Goal: Task Accomplishment & Management: Manage account settings

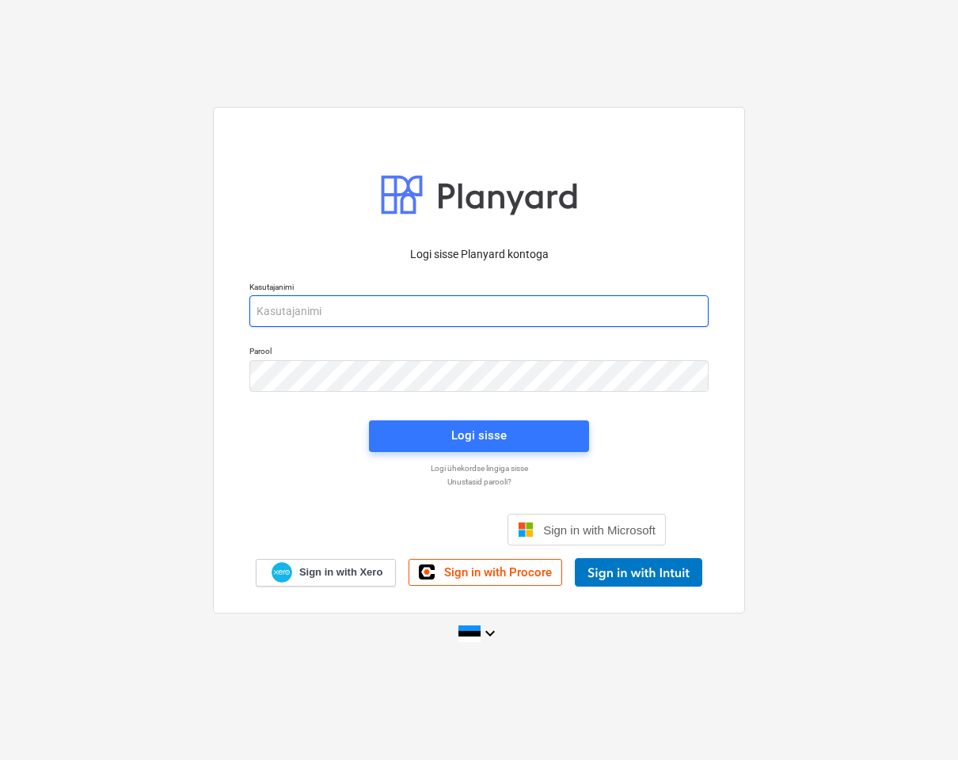
type input "[EMAIL_ADDRESS][DOMAIN_NAME]"
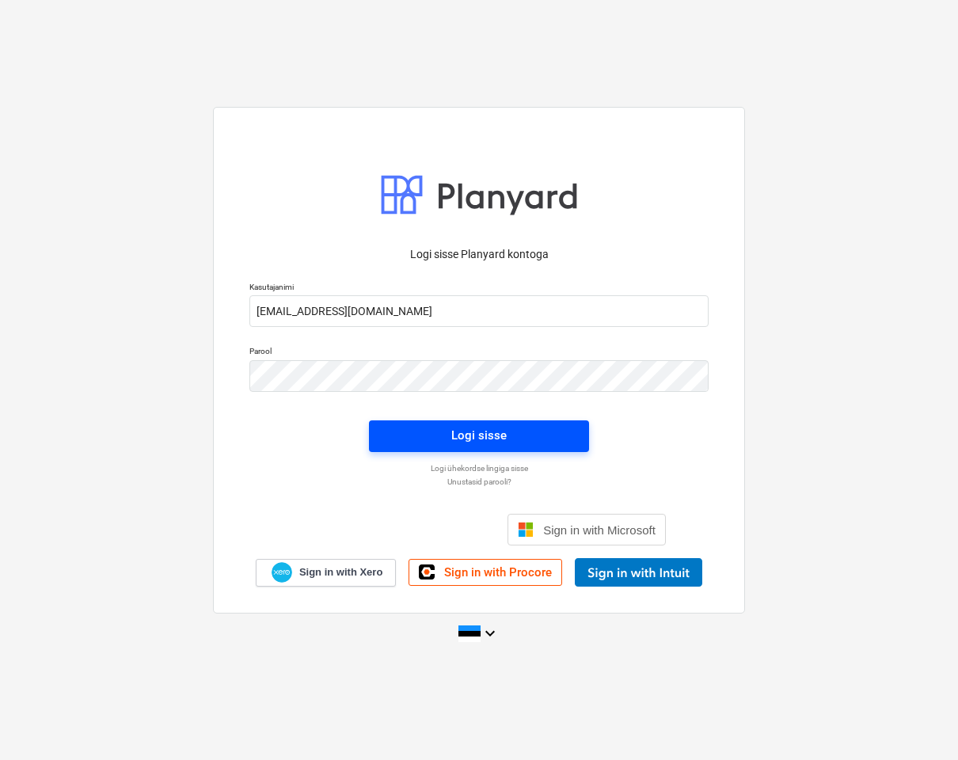
click at [559, 447] on button "Logi sisse" at bounding box center [479, 436] width 220 height 32
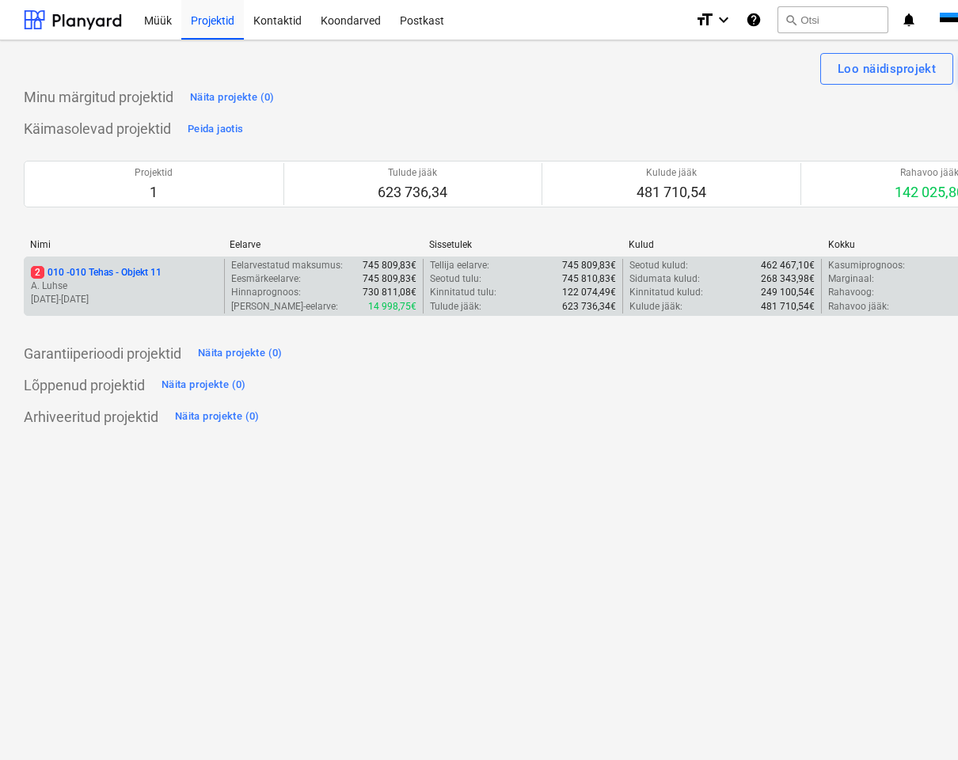
click at [143, 268] on p "2 010 - 010 Tehas - Objekt 11" at bounding box center [96, 272] width 131 height 13
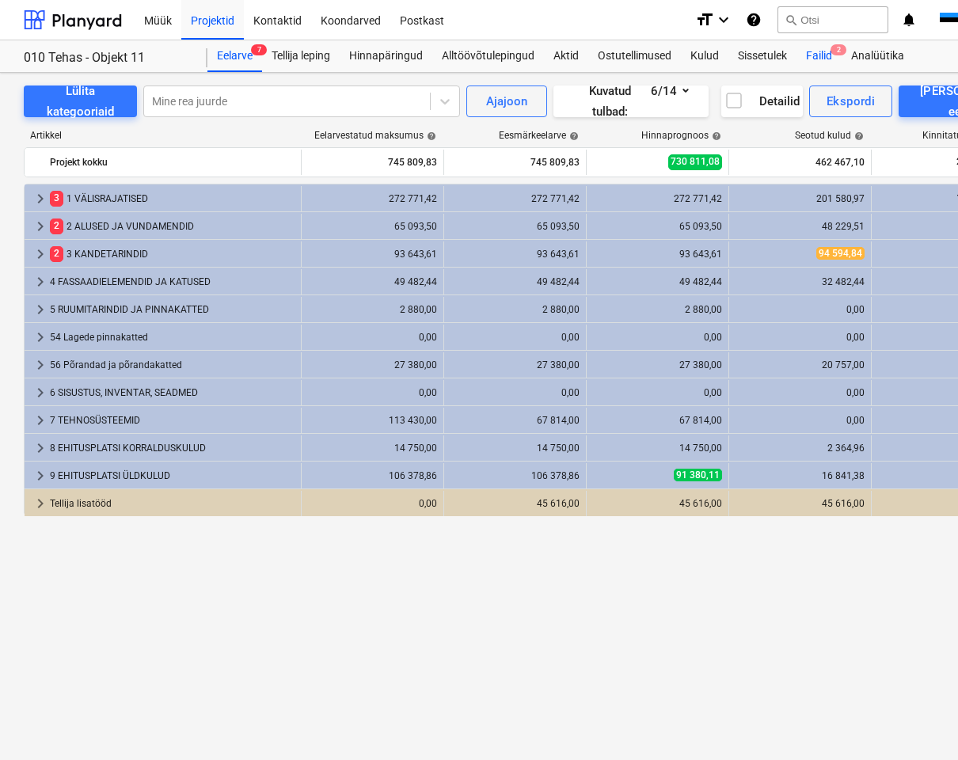
click at [824, 57] on div "Failid 2" at bounding box center [819, 56] width 45 height 32
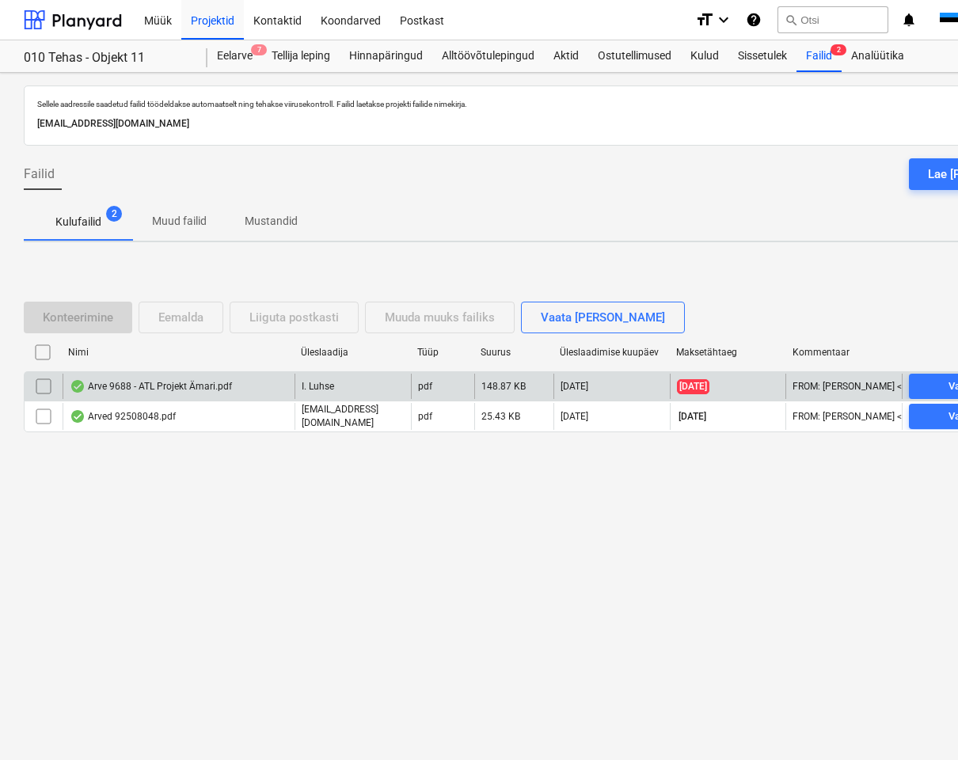
click at [220, 387] on div "Arve 9688 - ATL Projekt Ämari.pdf" at bounding box center [151, 386] width 162 height 13
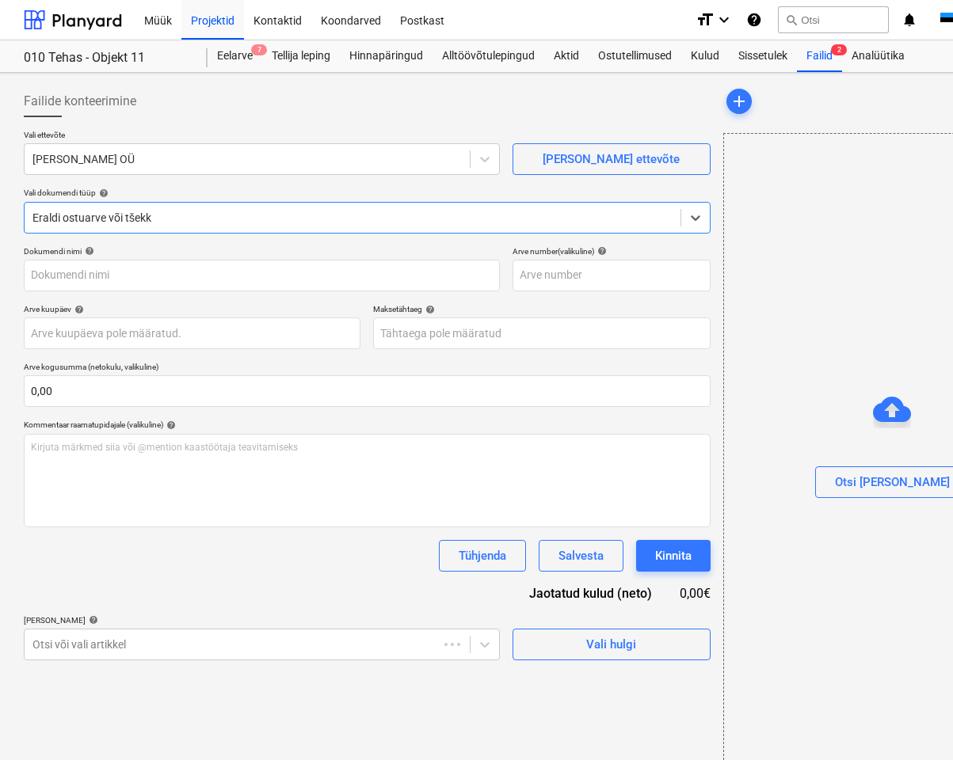
type input "9688"
type input "[DATE]"
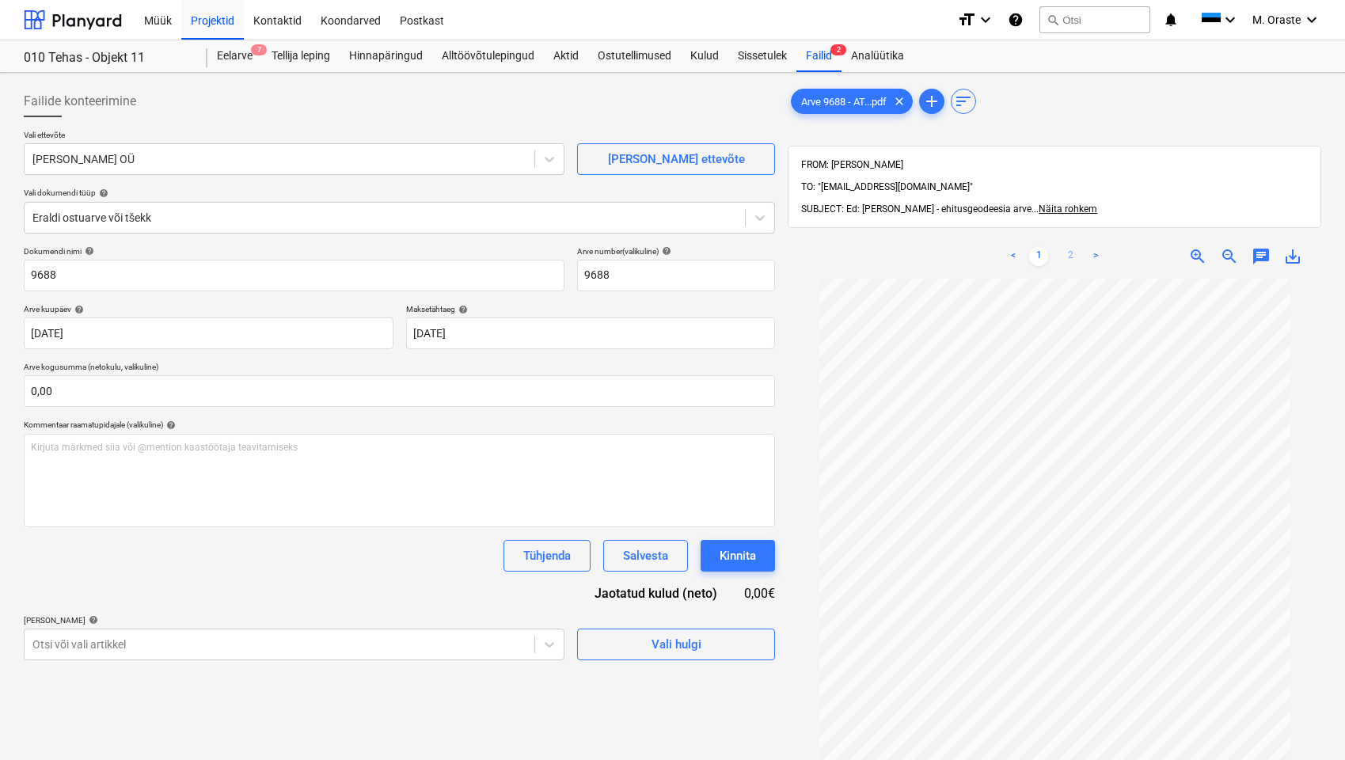
click at [957, 247] on link "2" at bounding box center [1070, 256] width 19 height 19
click at [957, 247] on link "1" at bounding box center [1038, 256] width 19 height 19
click at [957, 246] on div "< 1 2 >" at bounding box center [1054, 256] width 169 height 44
click at [957, 247] on link "2" at bounding box center [1070, 256] width 19 height 19
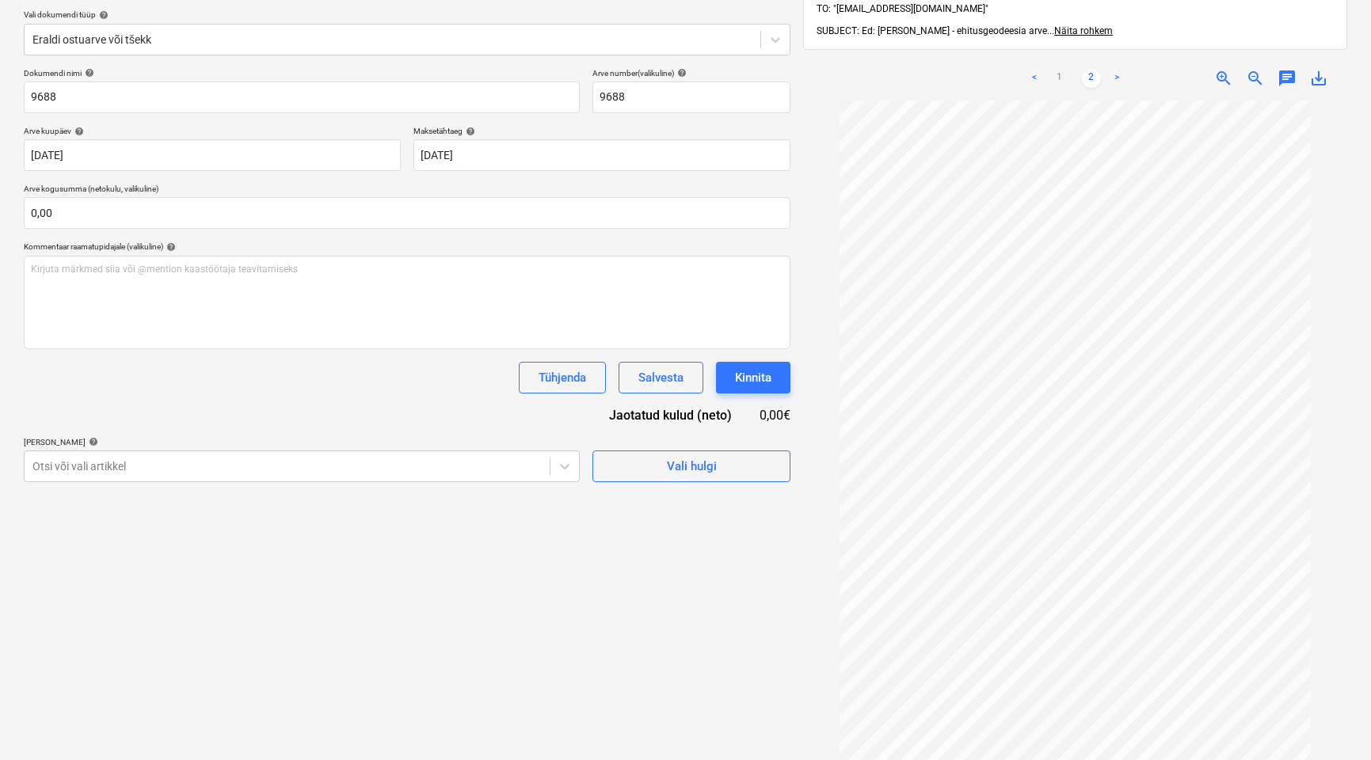
scroll to position [158, 0]
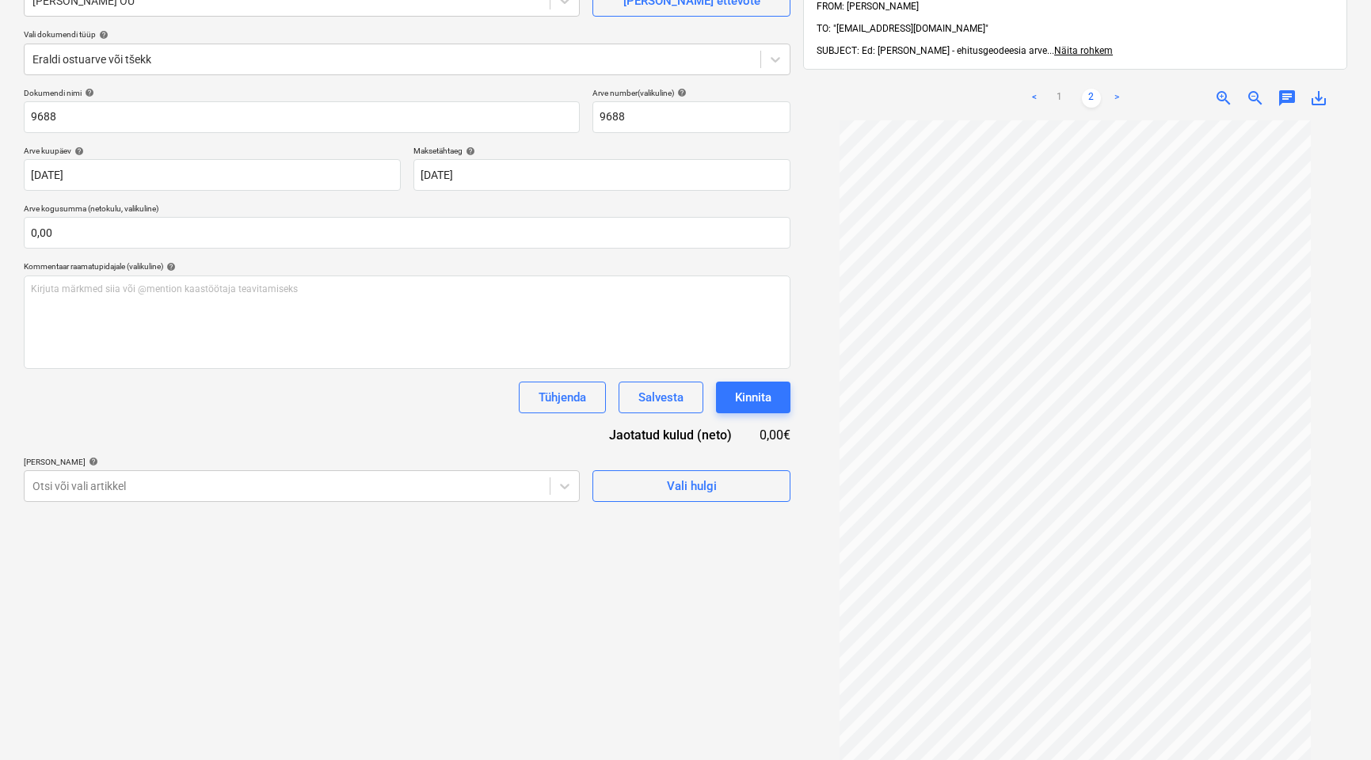
click at [957, 89] on link "2" at bounding box center [1091, 98] width 19 height 19
click at [957, 89] on link "1" at bounding box center [1059, 98] width 19 height 19
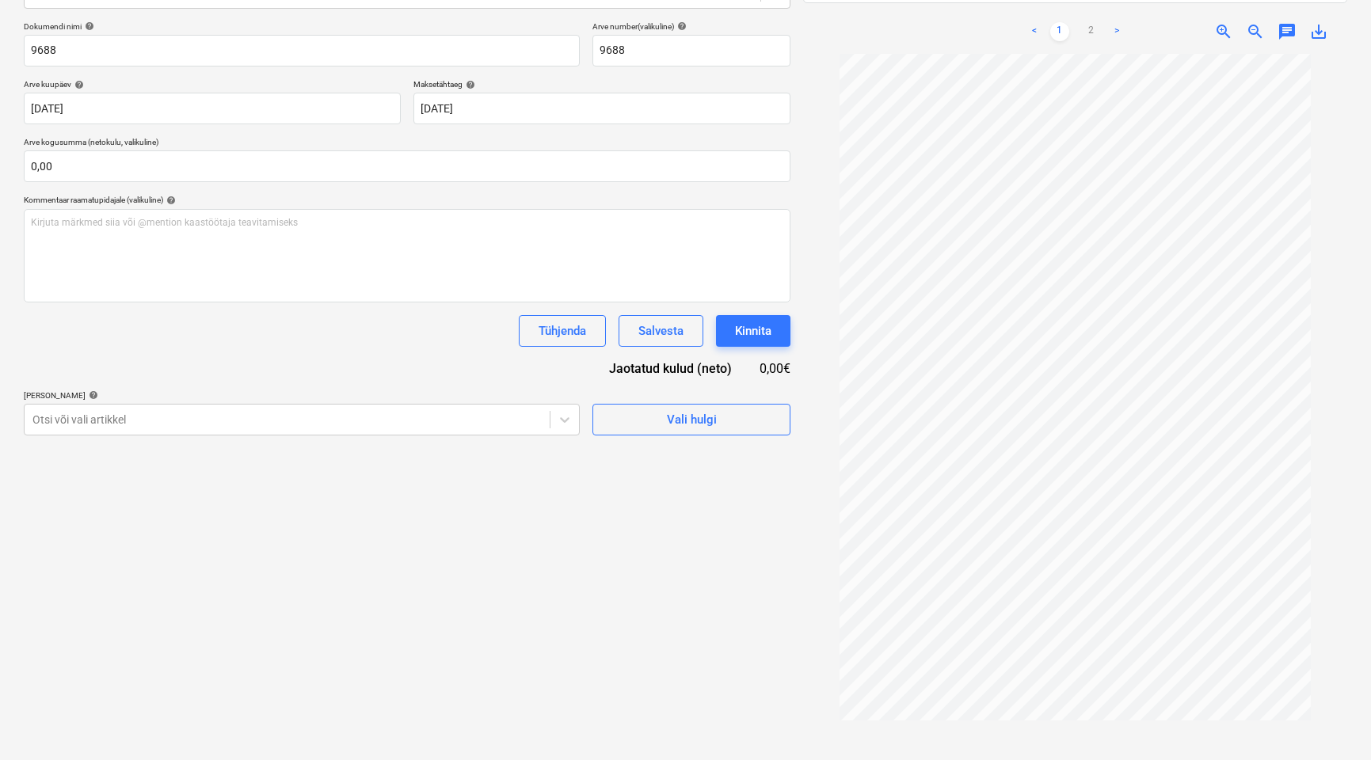
scroll to position [0, 0]
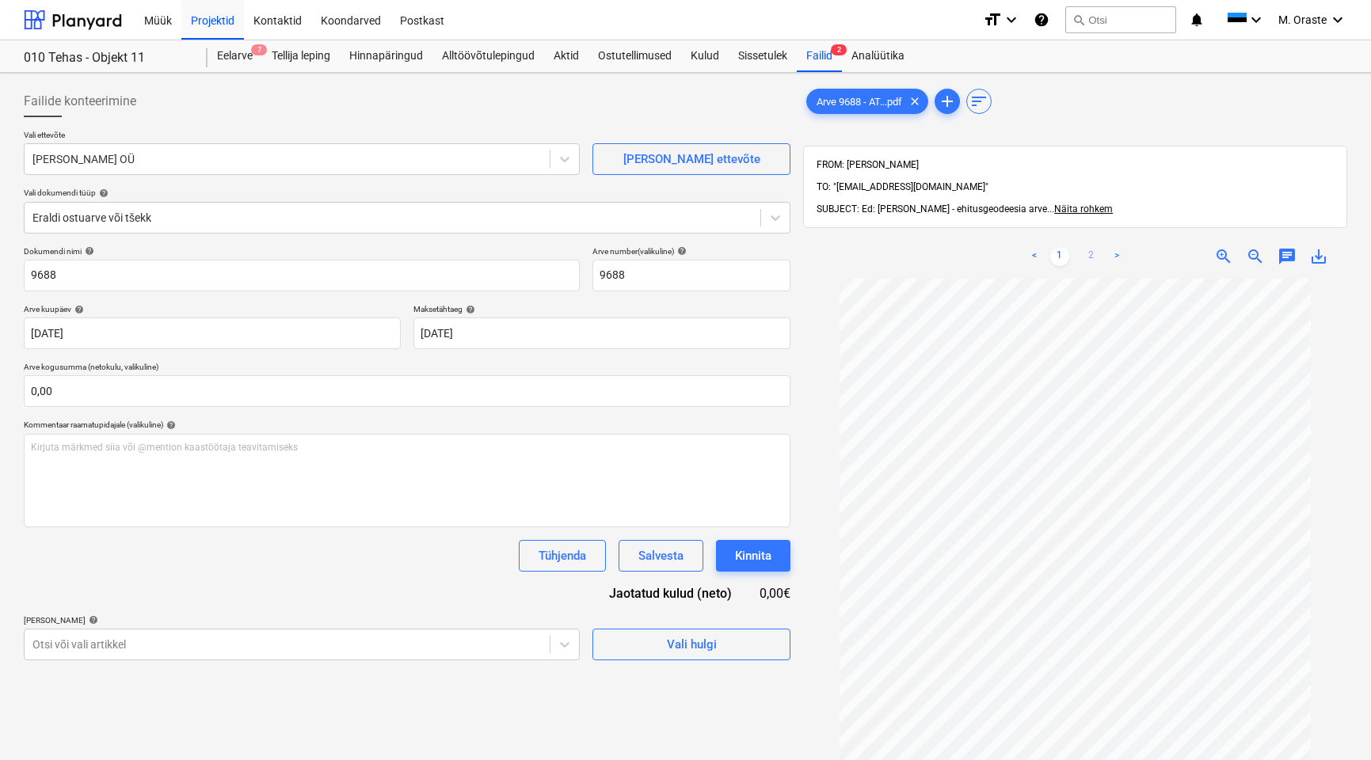
click at [957, 247] on link "2" at bounding box center [1091, 256] width 19 height 19
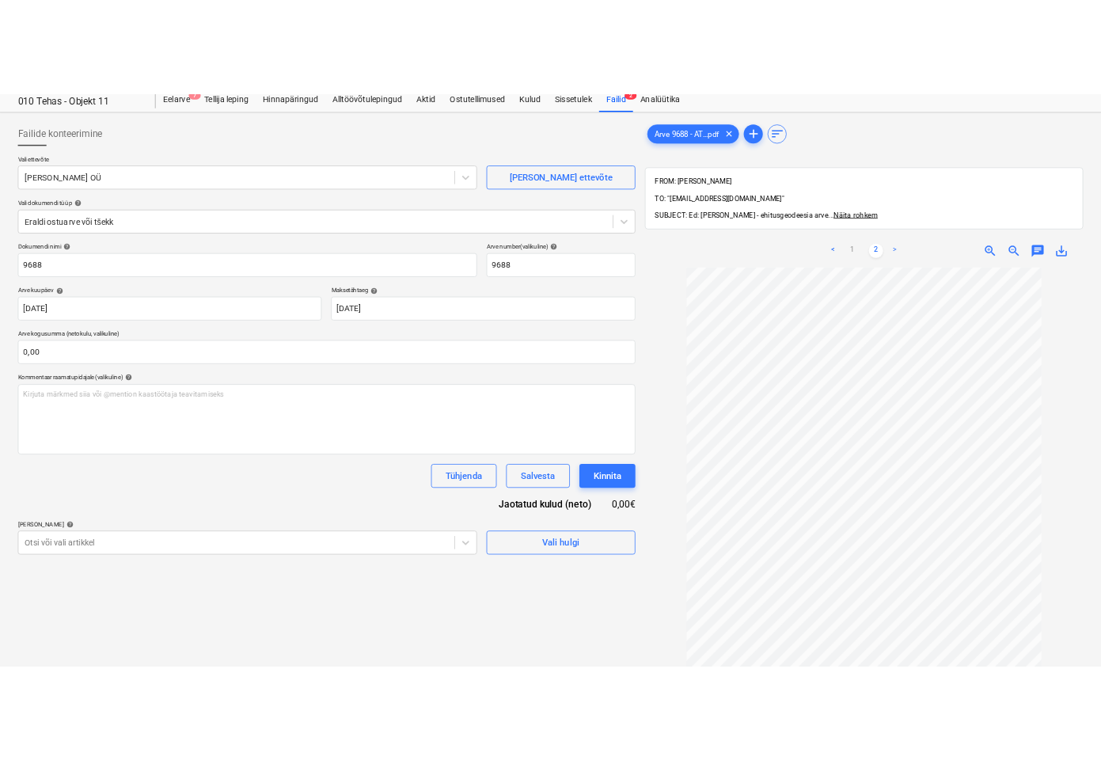
scroll to position [150, 0]
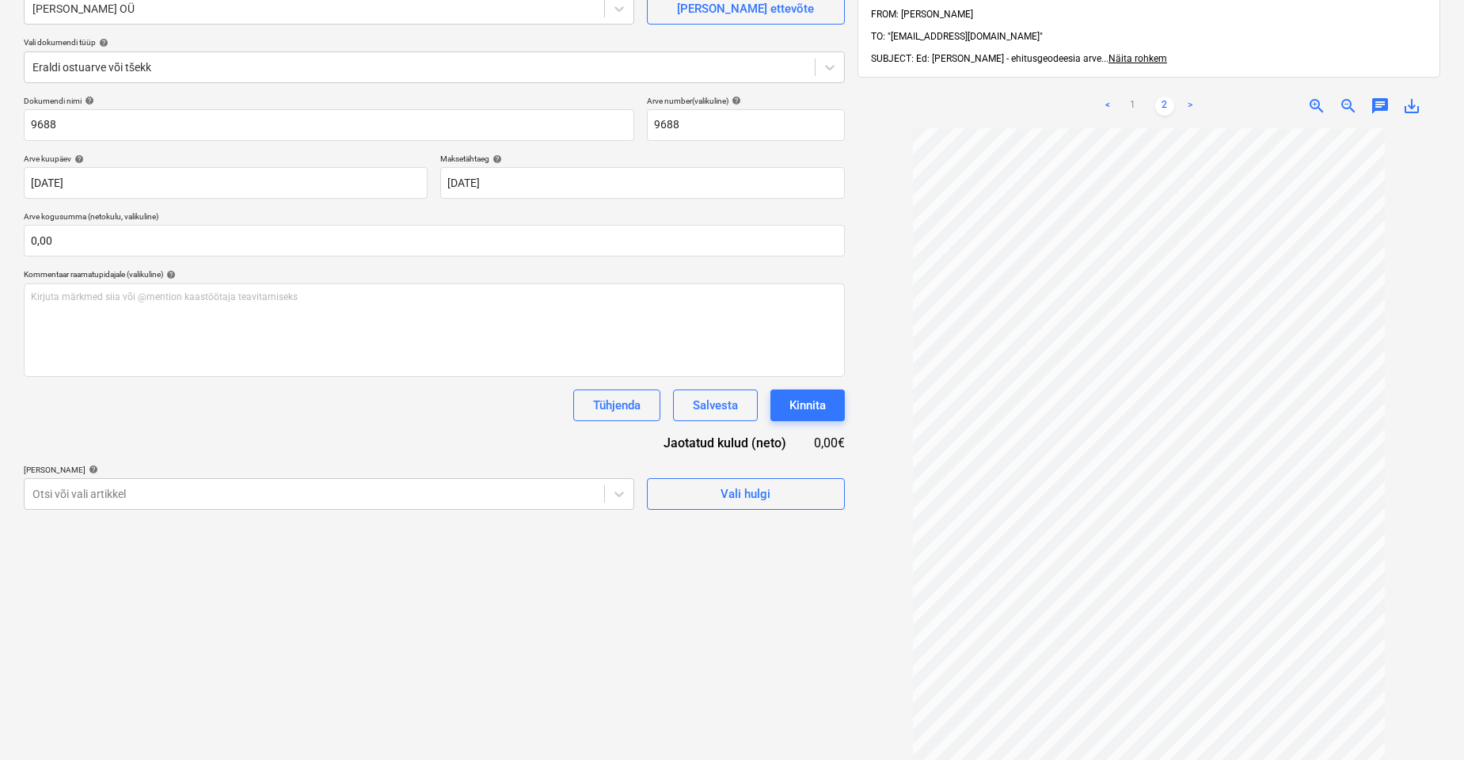
click at [957, 97] on span "save_alt" at bounding box center [1411, 106] width 19 height 19
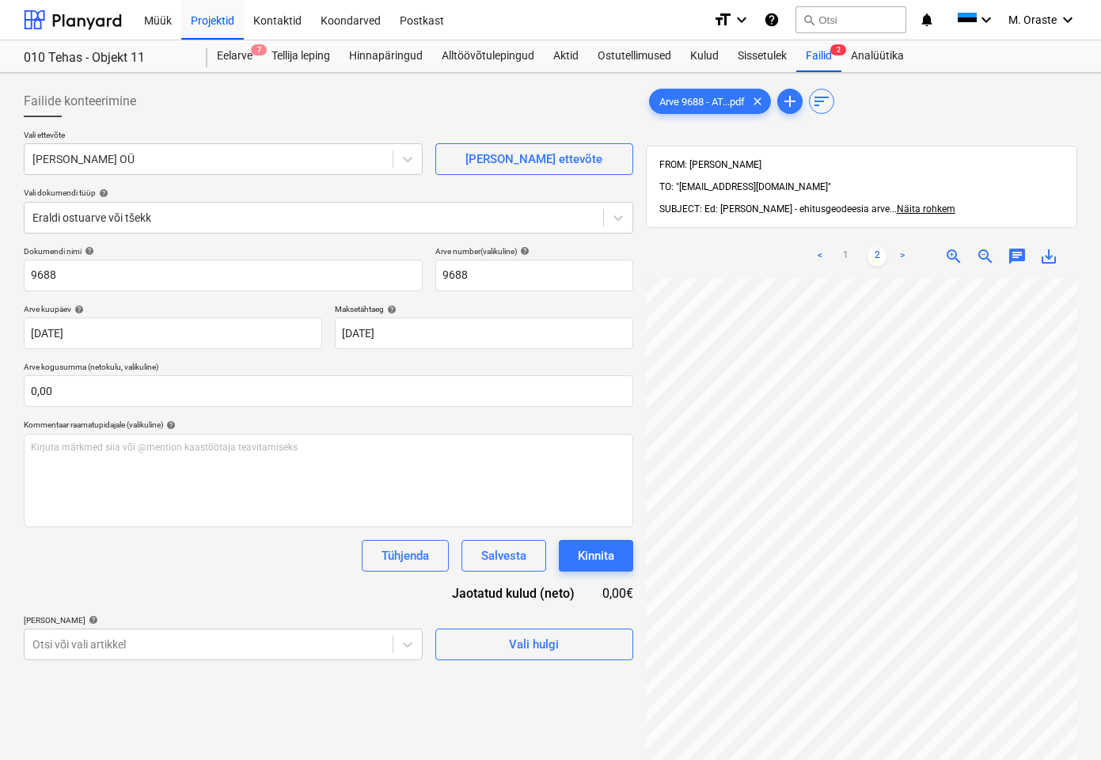
scroll to position [0, 0]
click at [825, 53] on div "Failid 2" at bounding box center [819, 56] width 45 height 32
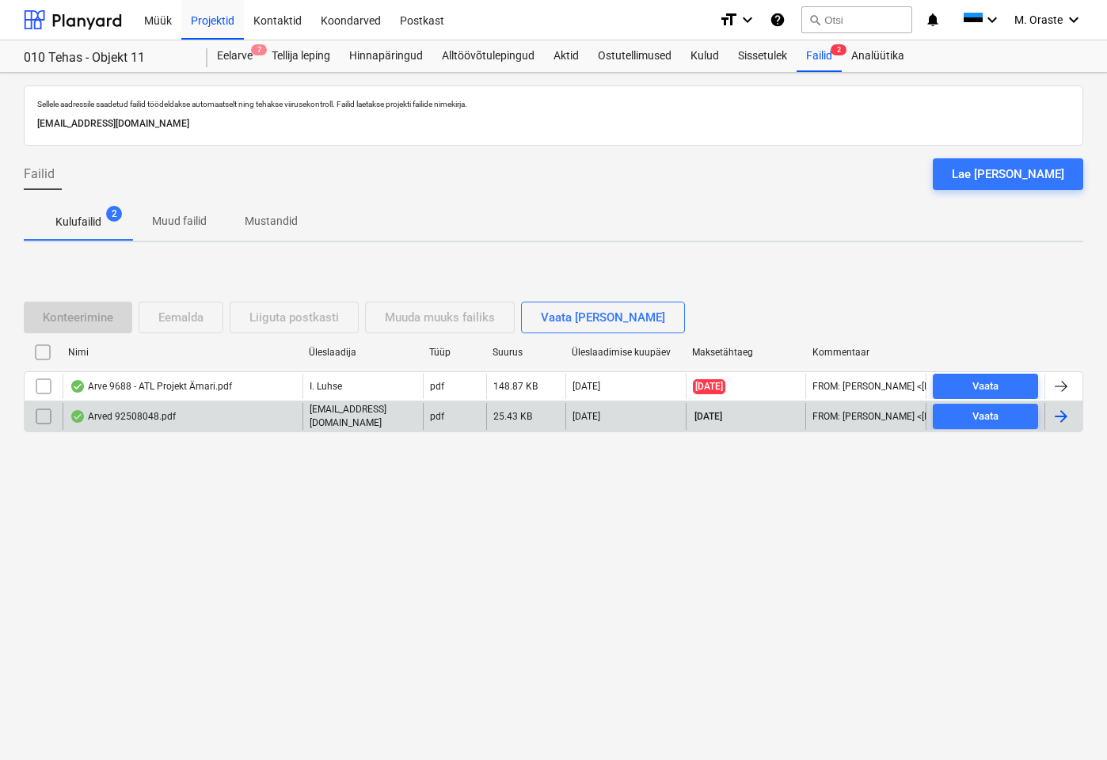
click at [146, 418] on div "Arved 92508048.pdf" at bounding box center [123, 416] width 106 height 13
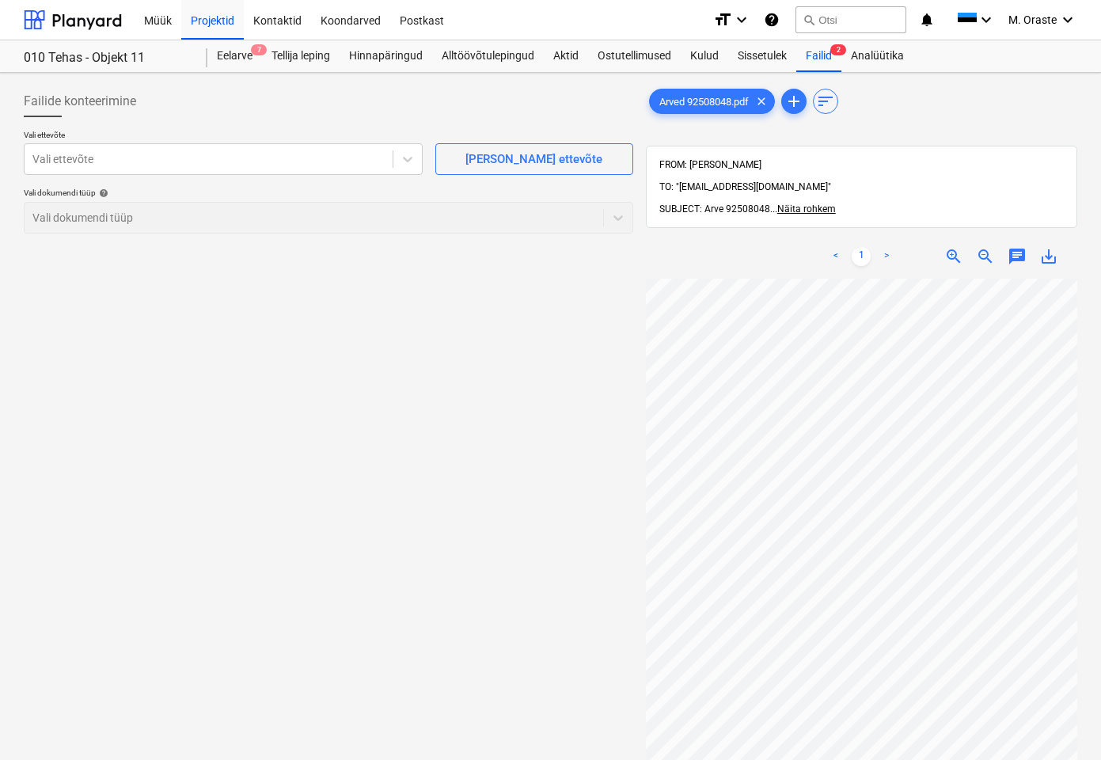
click at [890, 245] on div "< 1 >" at bounding box center [861, 256] width 135 height 44
click at [881, 247] on link ">" at bounding box center [886, 256] width 19 height 19
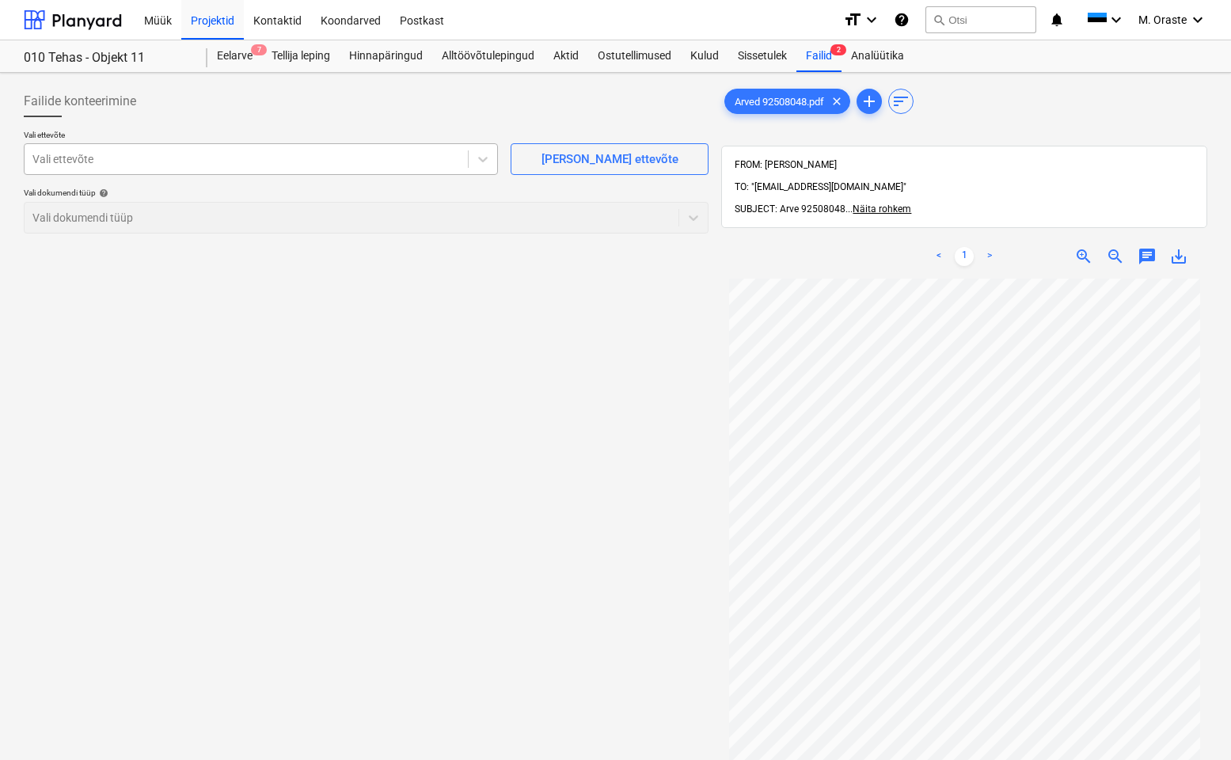
click at [352, 173] on div "Vali ettevõte" at bounding box center [261, 159] width 474 height 32
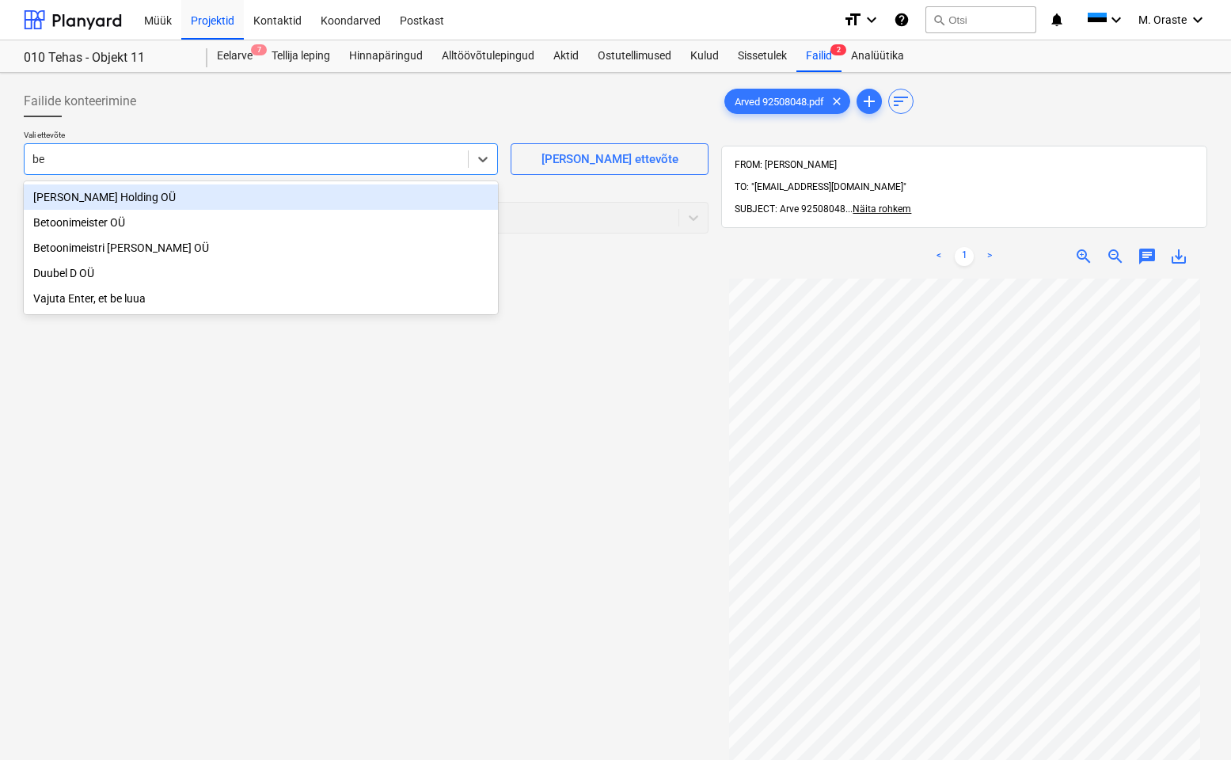
type input "bet"
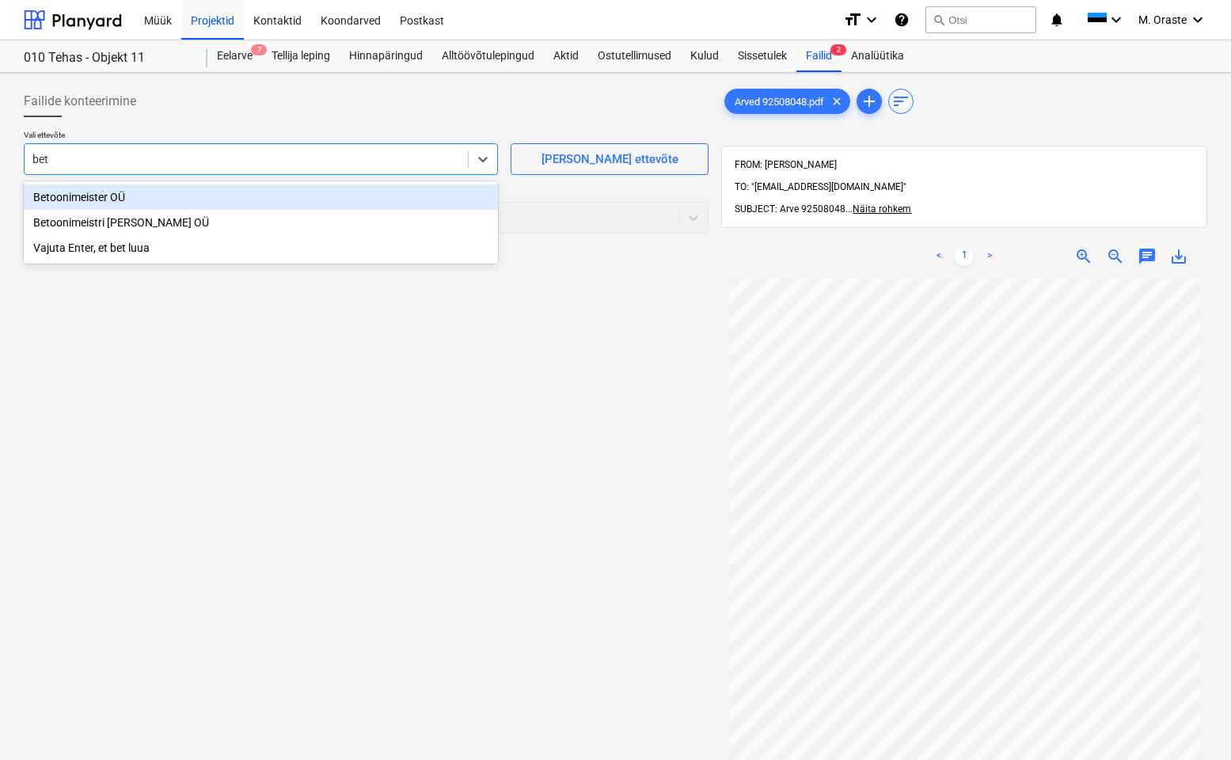
click at [194, 191] on div "Betoonimeister OÜ" at bounding box center [261, 197] width 474 height 25
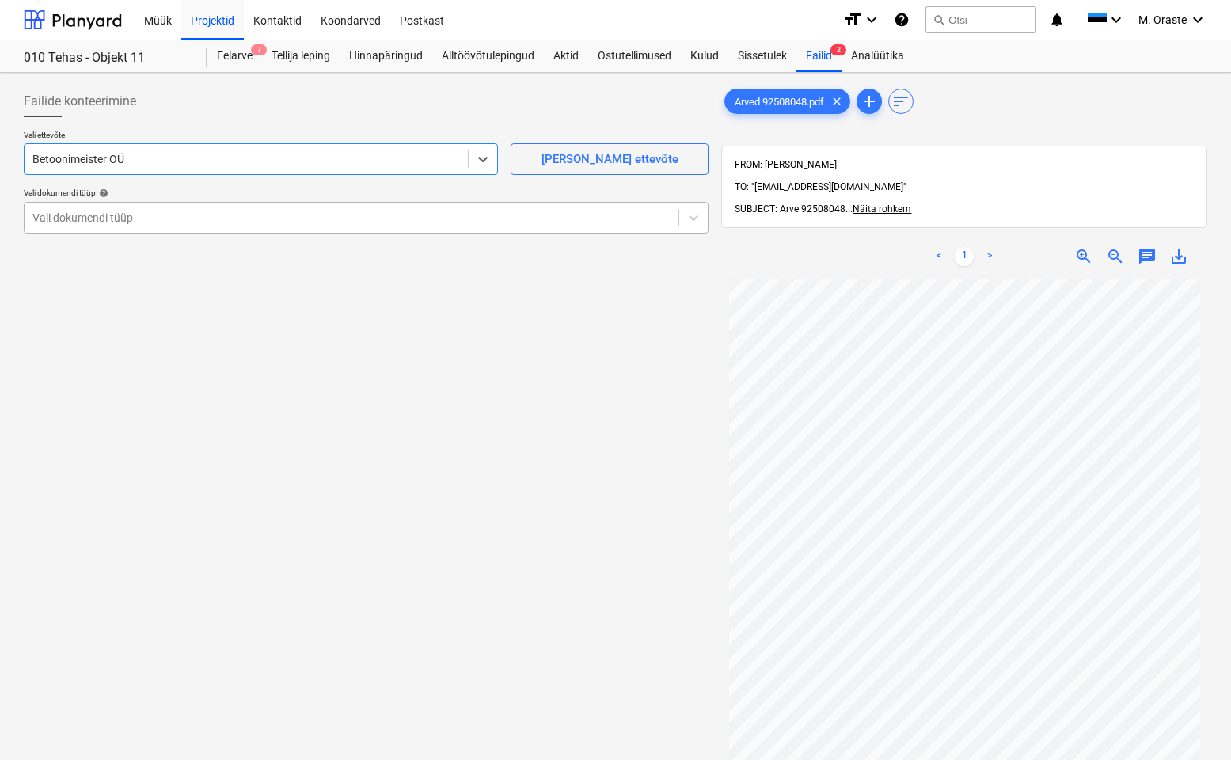
click at [332, 213] on div at bounding box center [351, 218] width 638 height 16
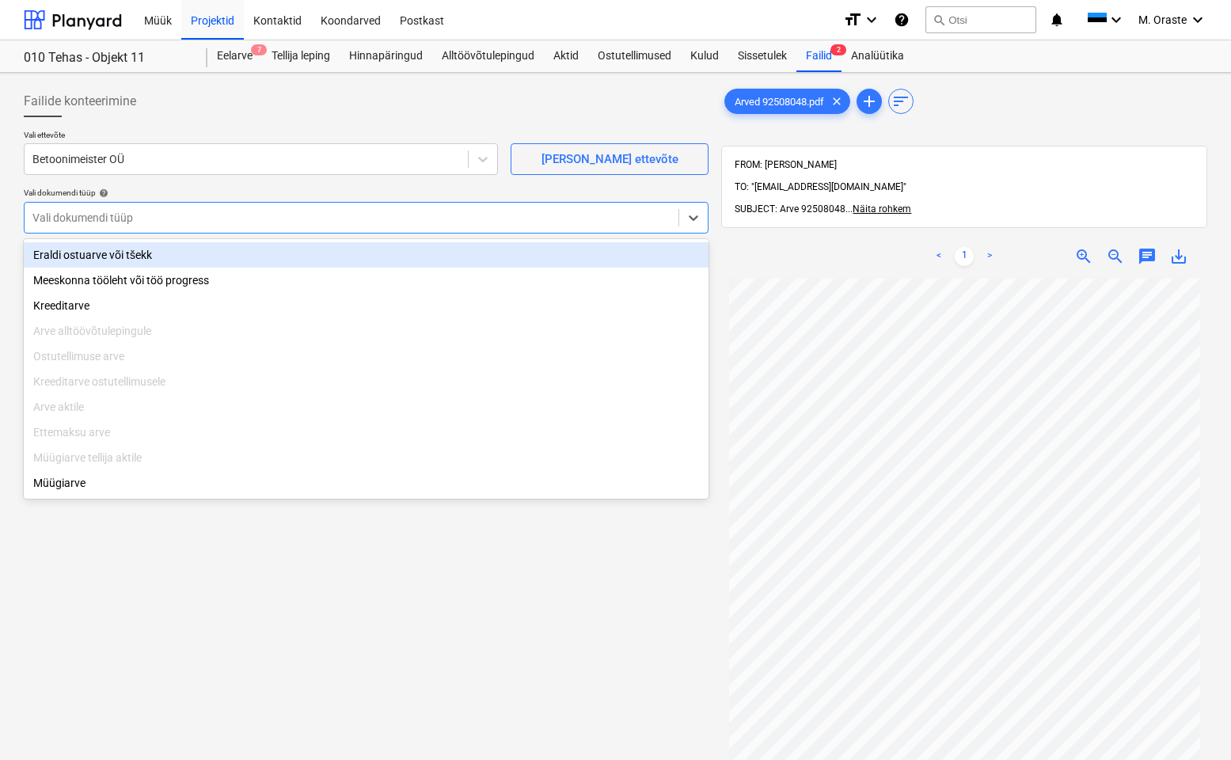
click at [111, 261] on div "Eraldi ostuarve või tšekk" at bounding box center [366, 254] width 685 height 25
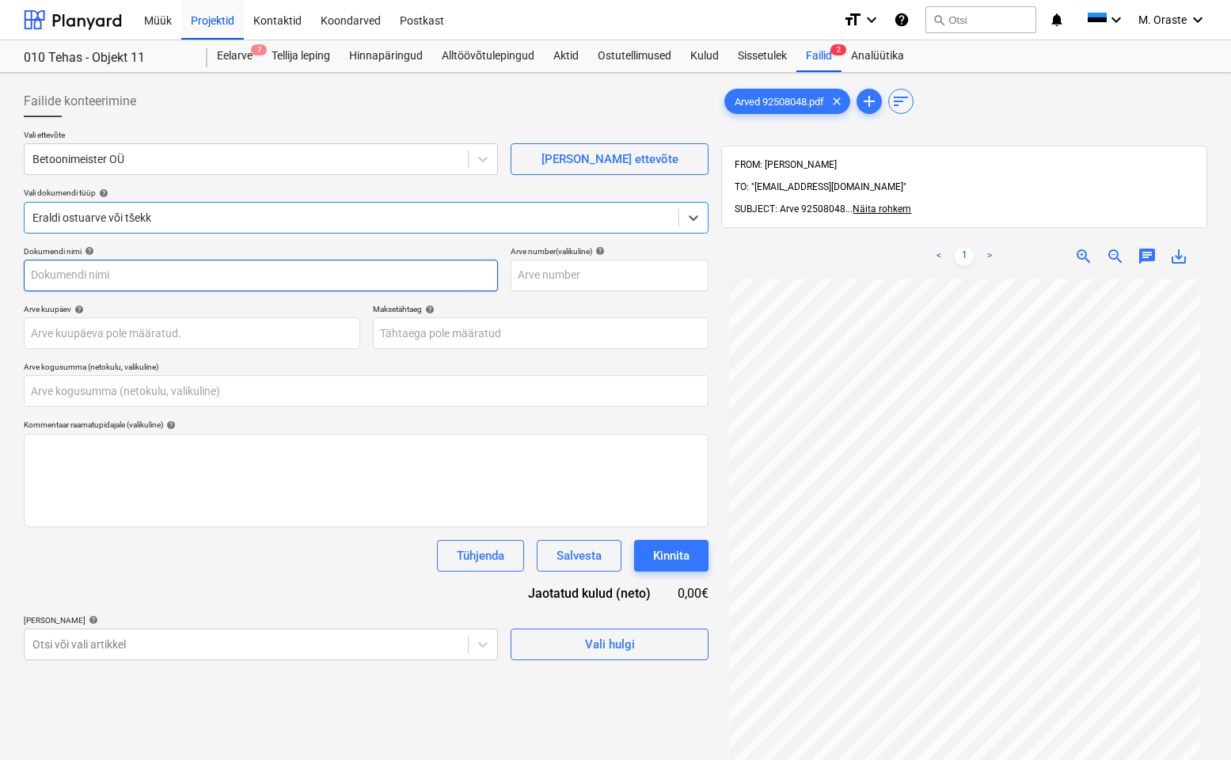
type input "92508048"
type input "[DATE]"
type input "0,00"
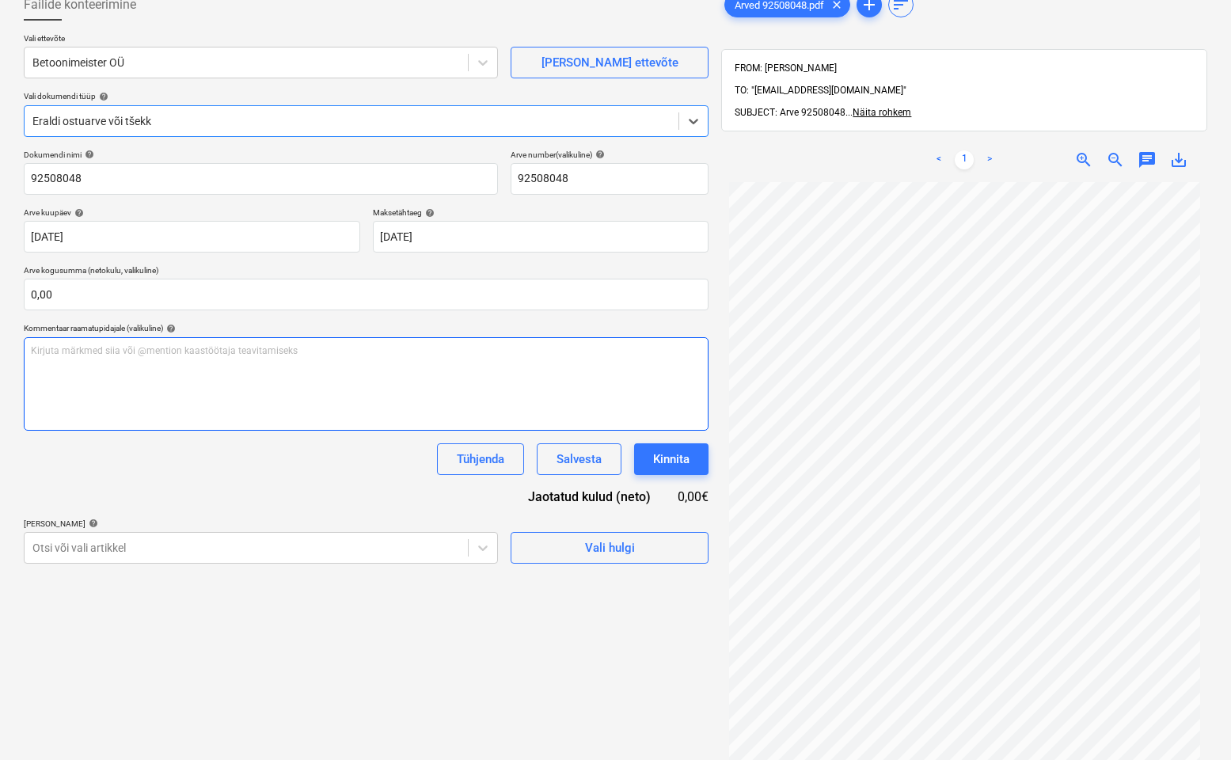
scroll to position [157, 0]
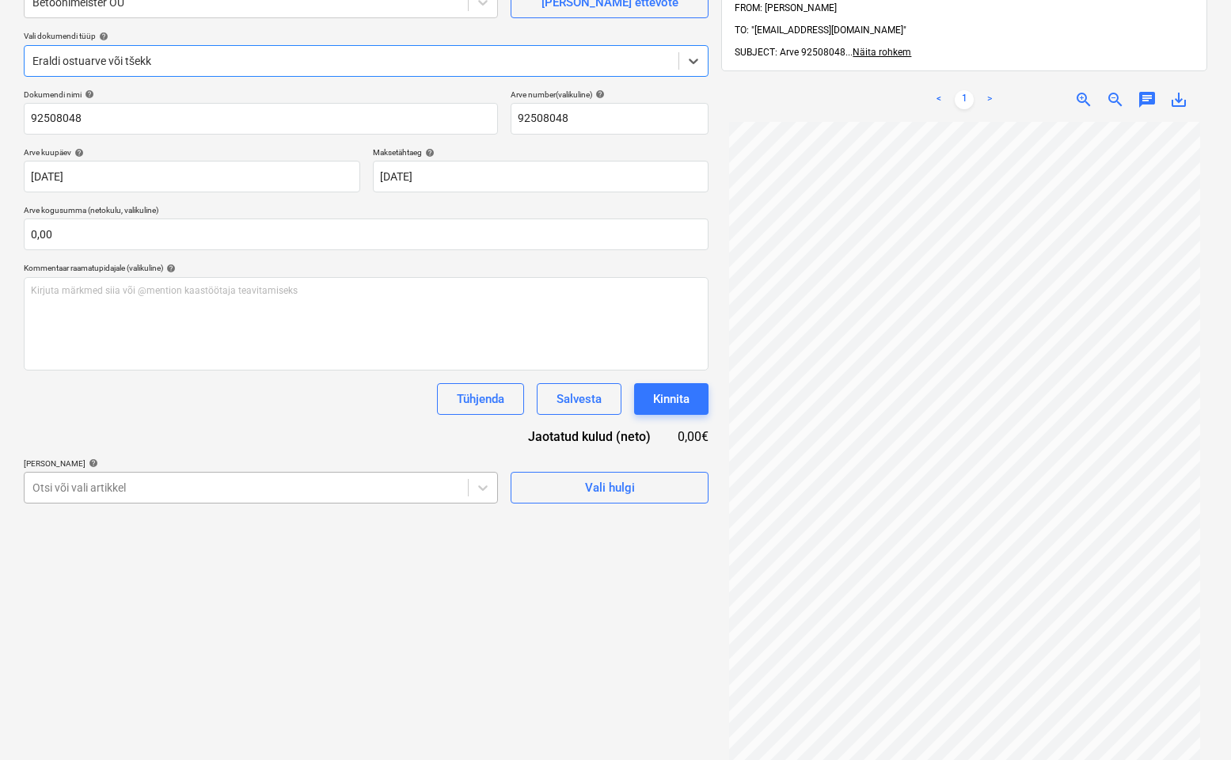
click at [378, 495] on div "Otsi või vali artikkel" at bounding box center [246, 488] width 443 height 22
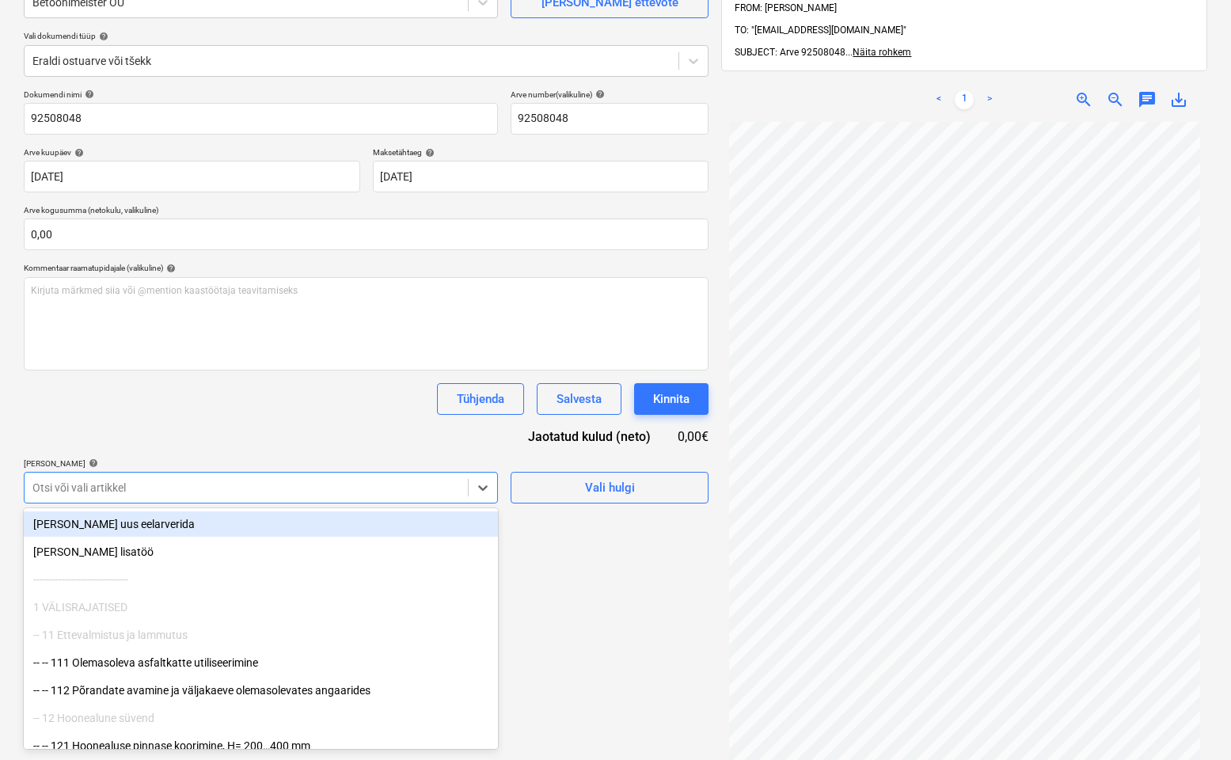
click at [376, 492] on div at bounding box center [246, 488] width 428 height 16
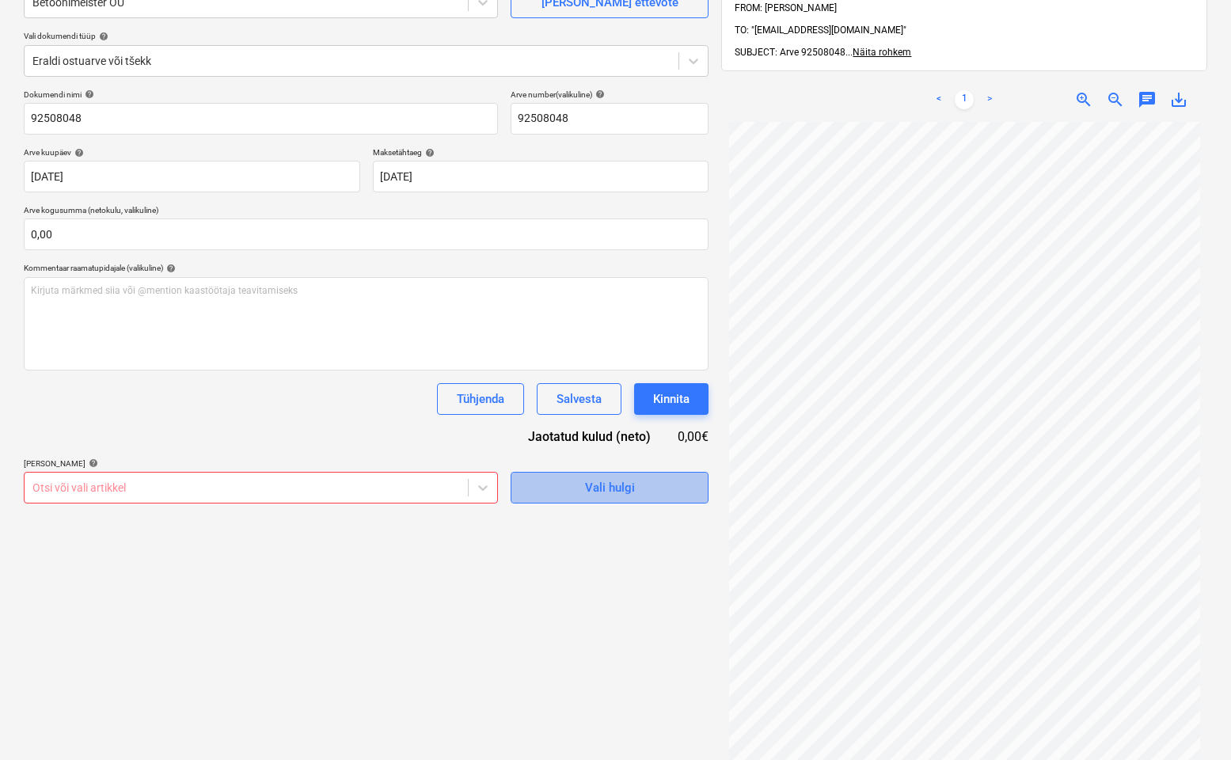
click at [621, 495] on div "Vali hulgi" at bounding box center [610, 487] width 50 height 21
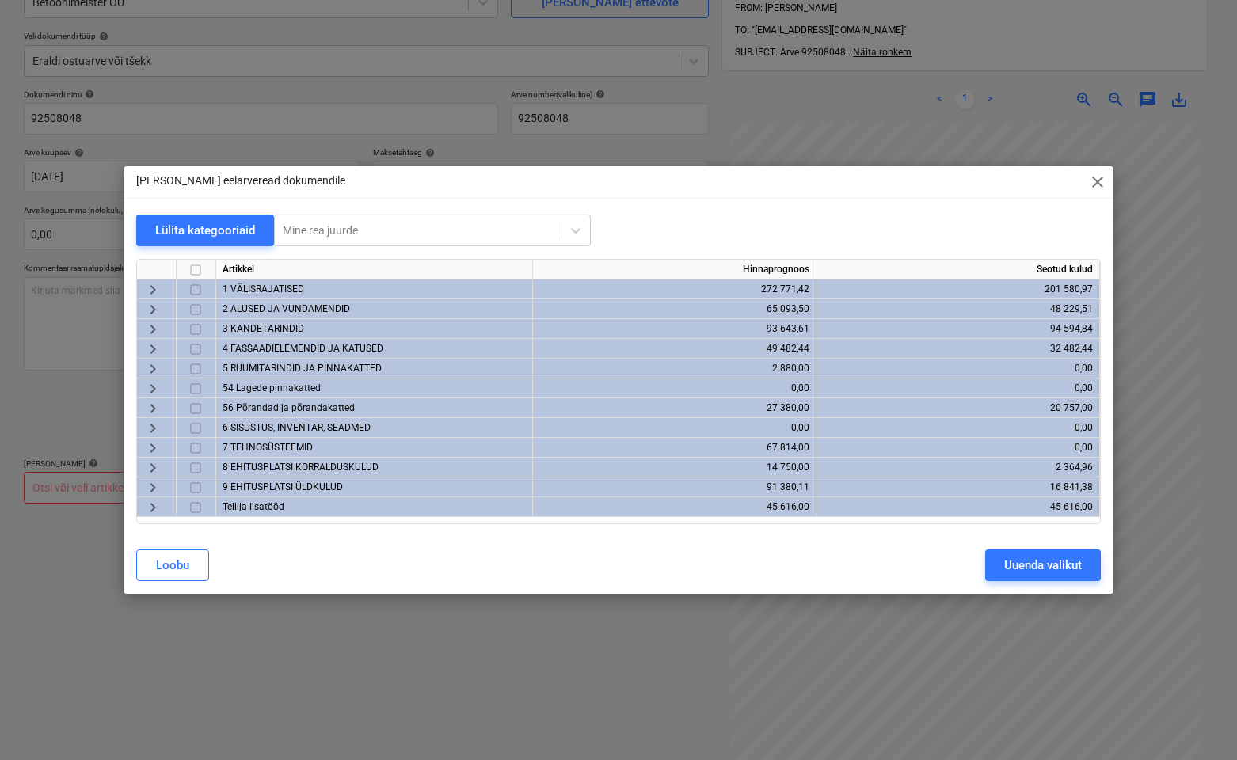
click at [155, 328] on span "keyboard_arrow_right" at bounding box center [152, 329] width 19 height 19
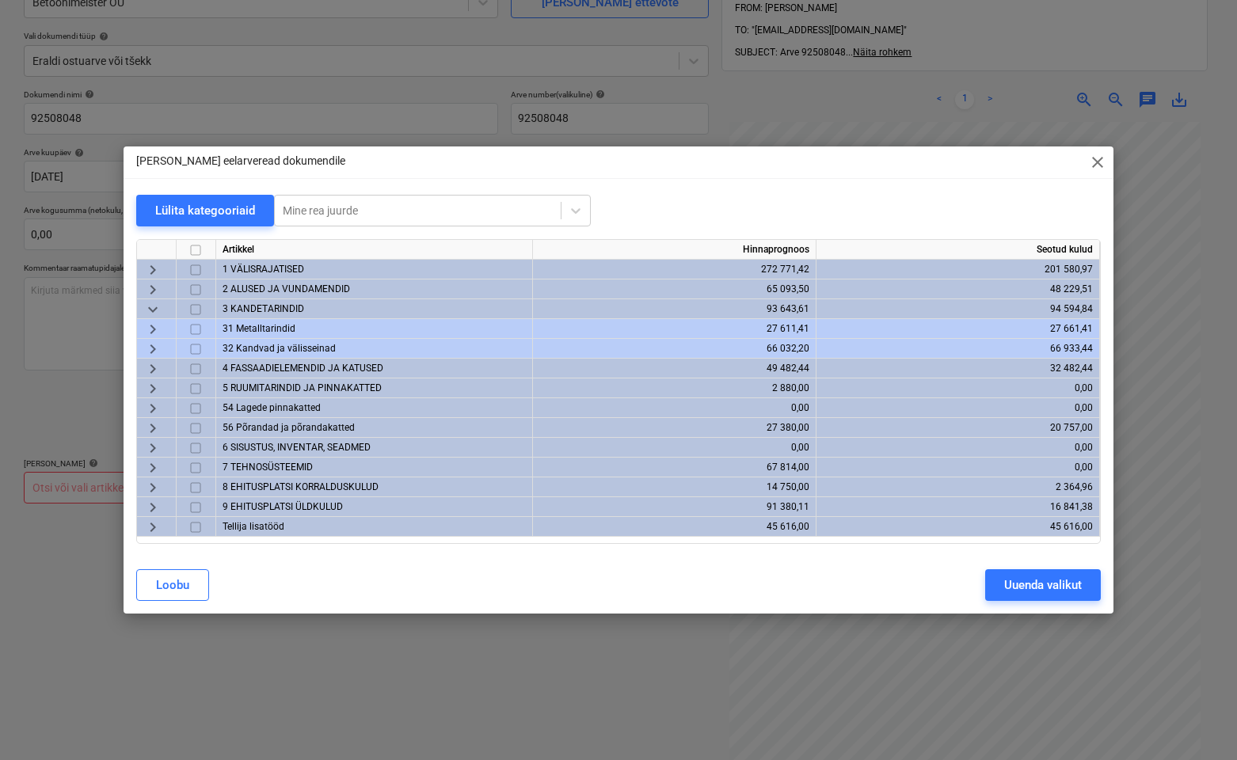
click at [153, 351] on span "keyboard_arrow_right" at bounding box center [152, 349] width 19 height 19
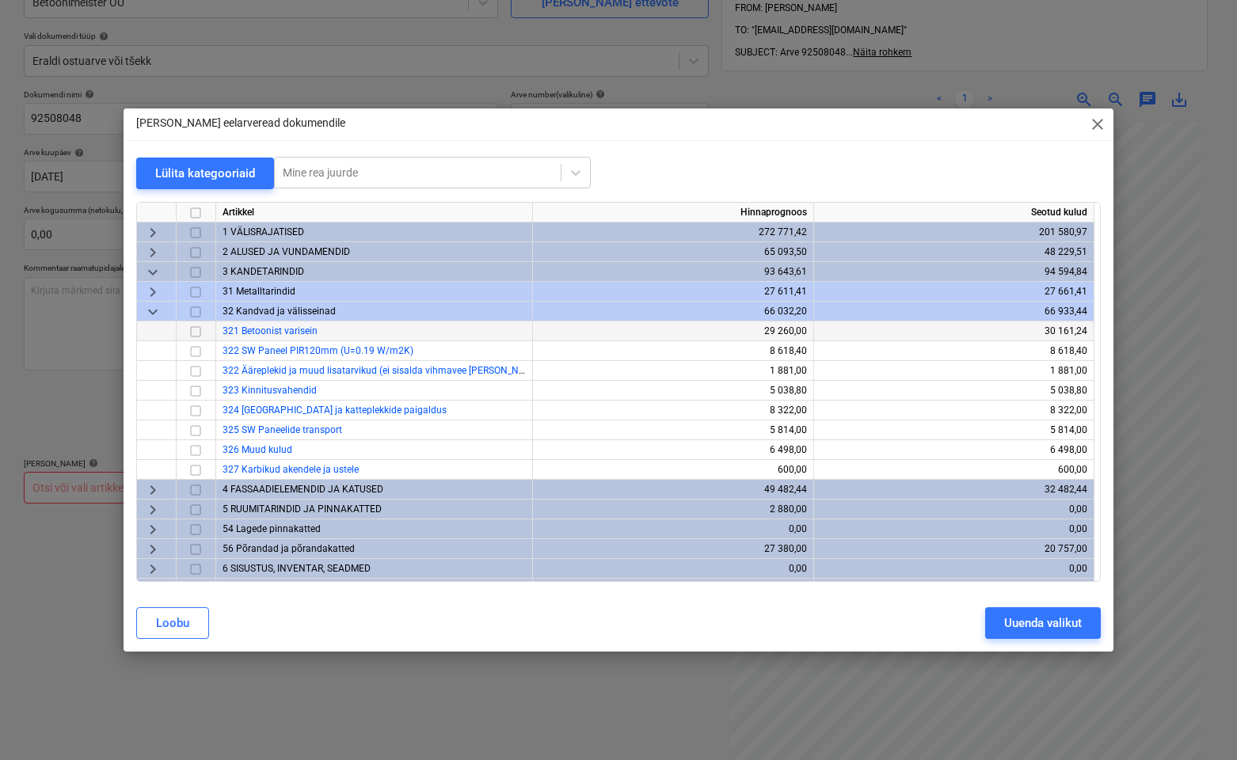
click at [200, 333] on input "checkbox" at bounding box center [195, 331] width 19 height 19
click at [957, 614] on div "Uuenda valikut" at bounding box center [1043, 623] width 78 height 21
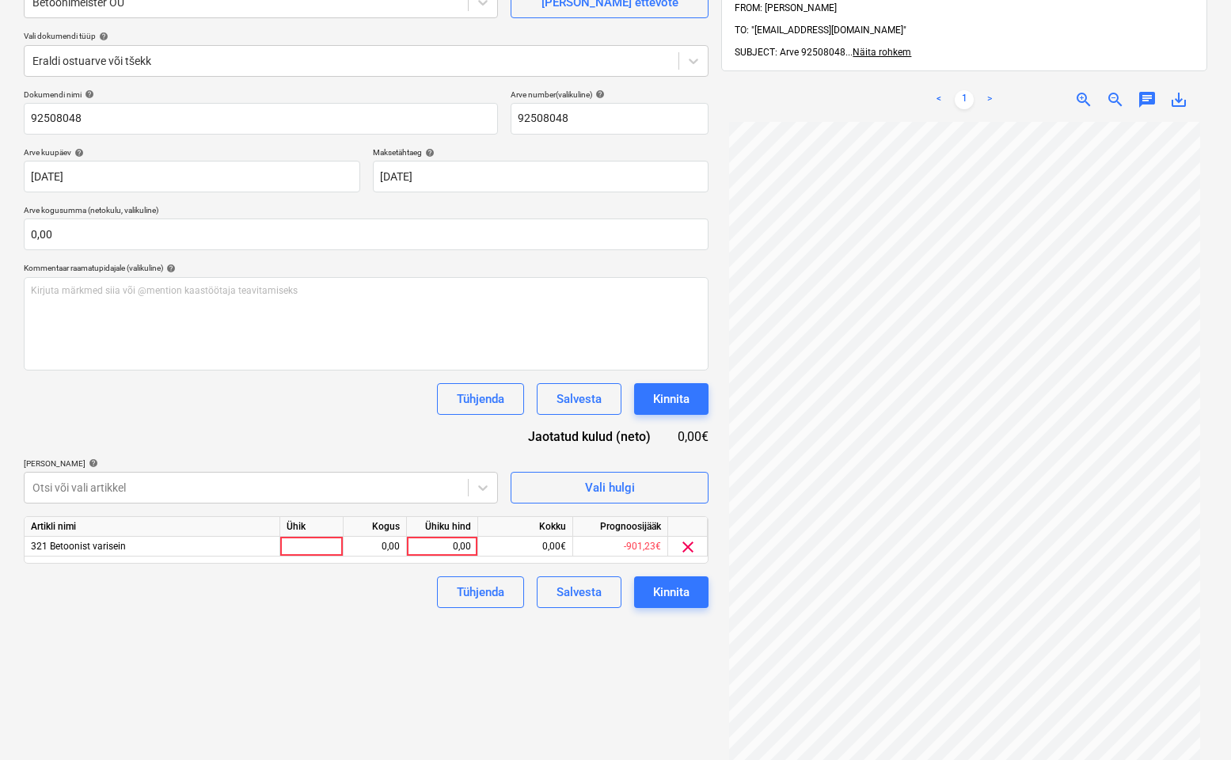
click at [314, 618] on div "Failide konteerimine Vali ettevõte Betoonimeister OÜ [PERSON_NAME] uus ettevõte…" at bounding box center [366, 383] width 698 height 922
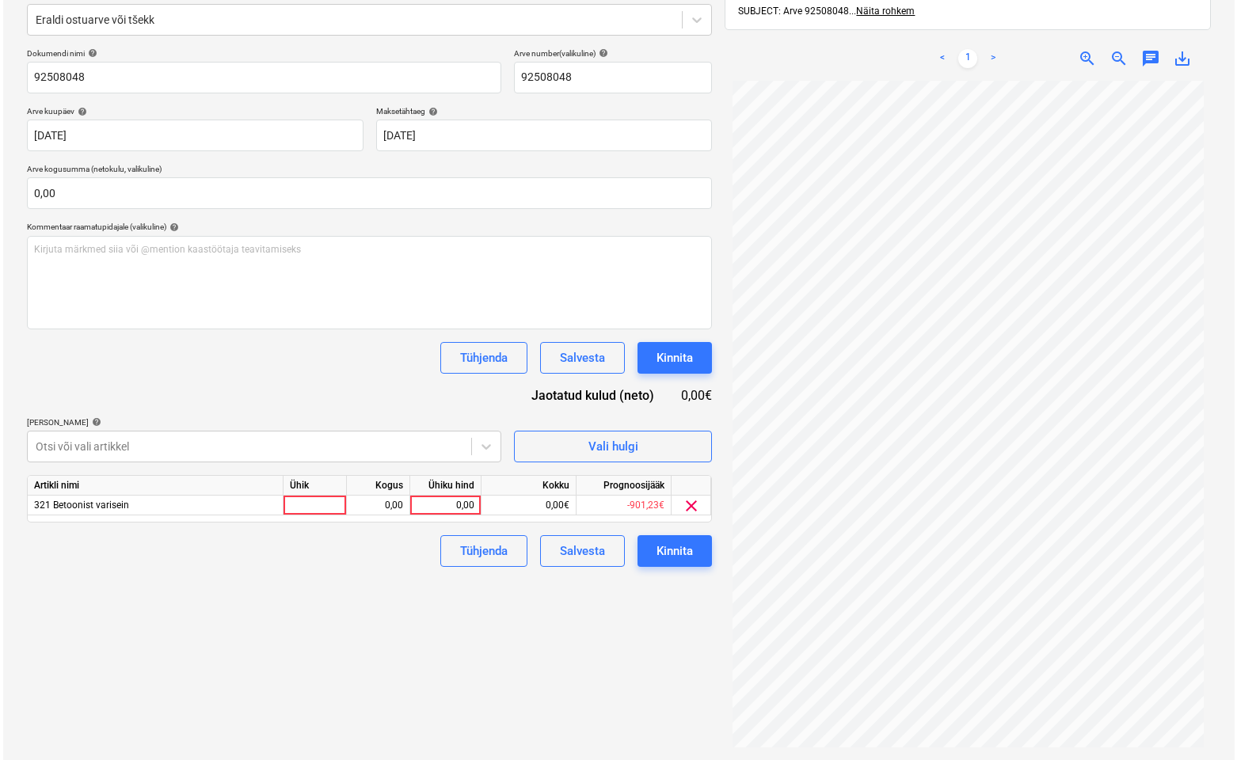
scroll to position [225, 0]
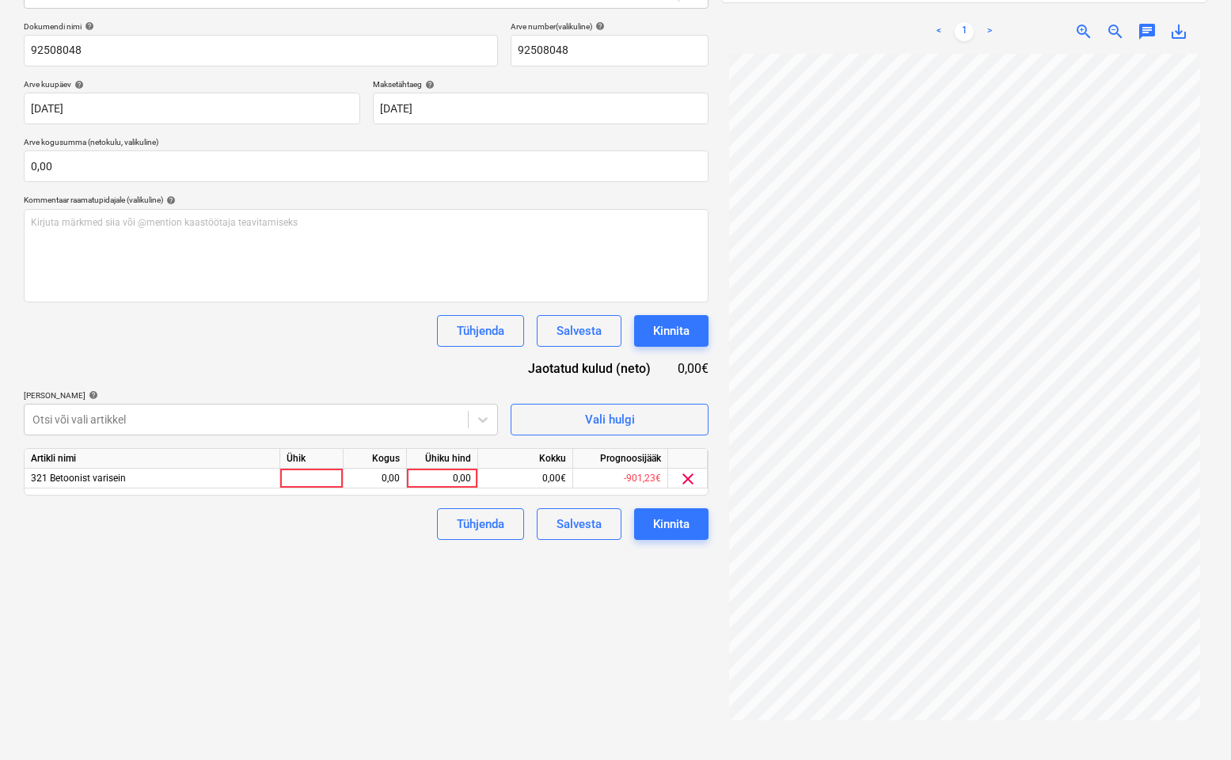
click at [333, 529] on div "Tühjenda Salvesta Kinnita" at bounding box center [366, 524] width 685 height 32
click at [308, 474] on div at bounding box center [311, 479] width 63 height 20
type input "kmpl"
click at [461, 477] on div "0,00" at bounding box center [442, 479] width 58 height 20
type input "2481,60"
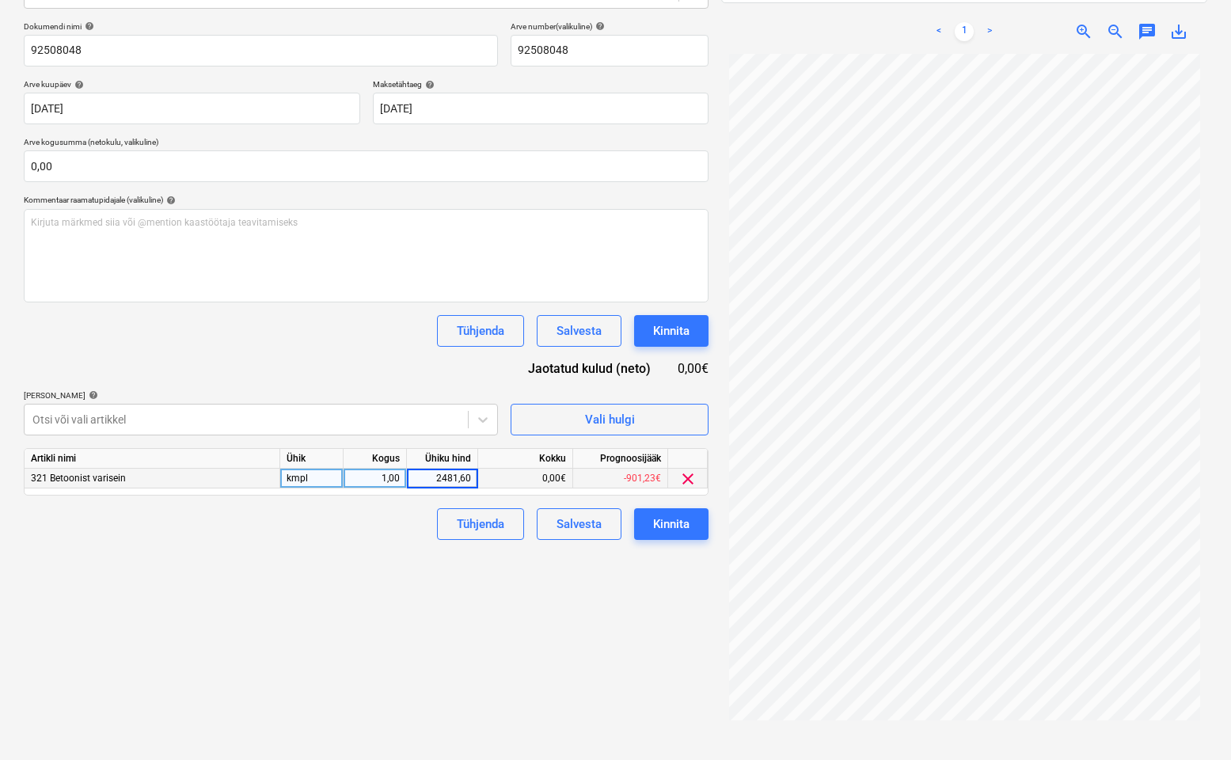
click at [634, 569] on div "Failide konteerimine Vali ettevõte Betoonimeister OÜ [PERSON_NAME] uus ettevõte…" at bounding box center [366, 315] width 698 height 922
click at [691, 527] on button "Kinnita" at bounding box center [671, 524] width 74 height 32
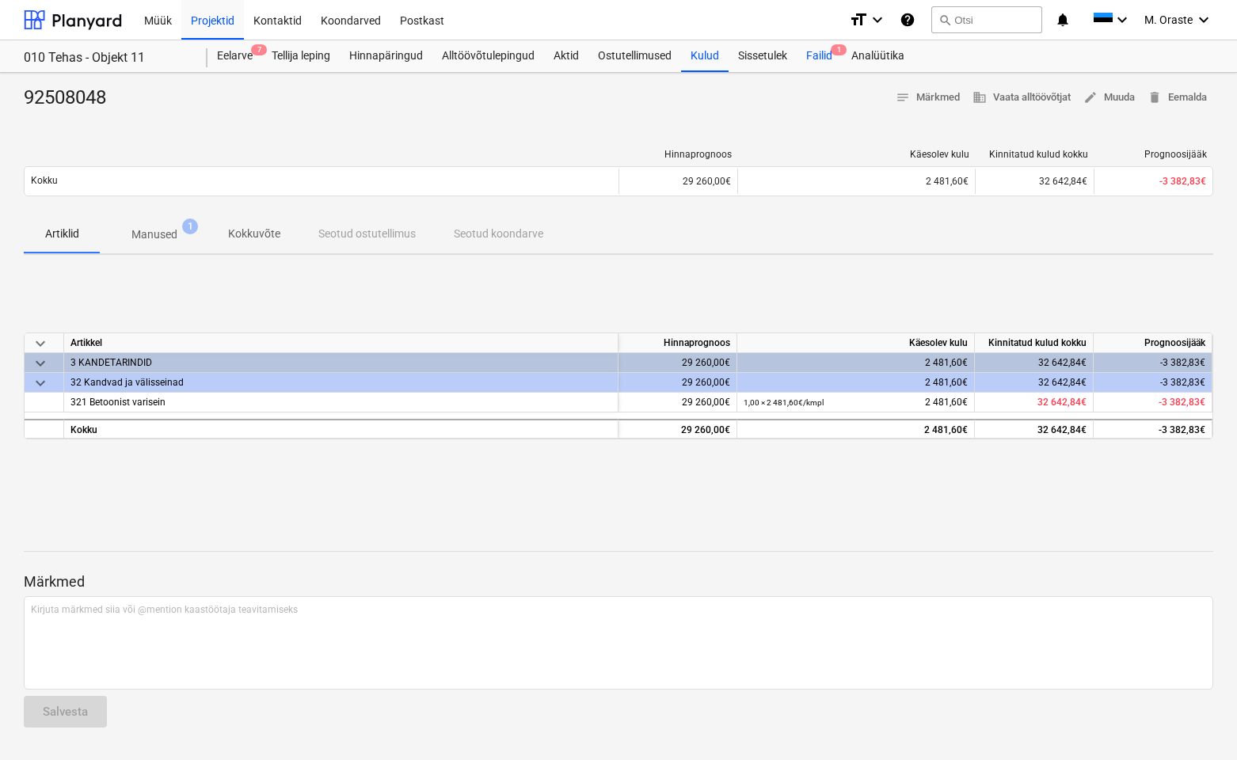
click at [835, 54] on span "1" at bounding box center [839, 49] width 16 height 11
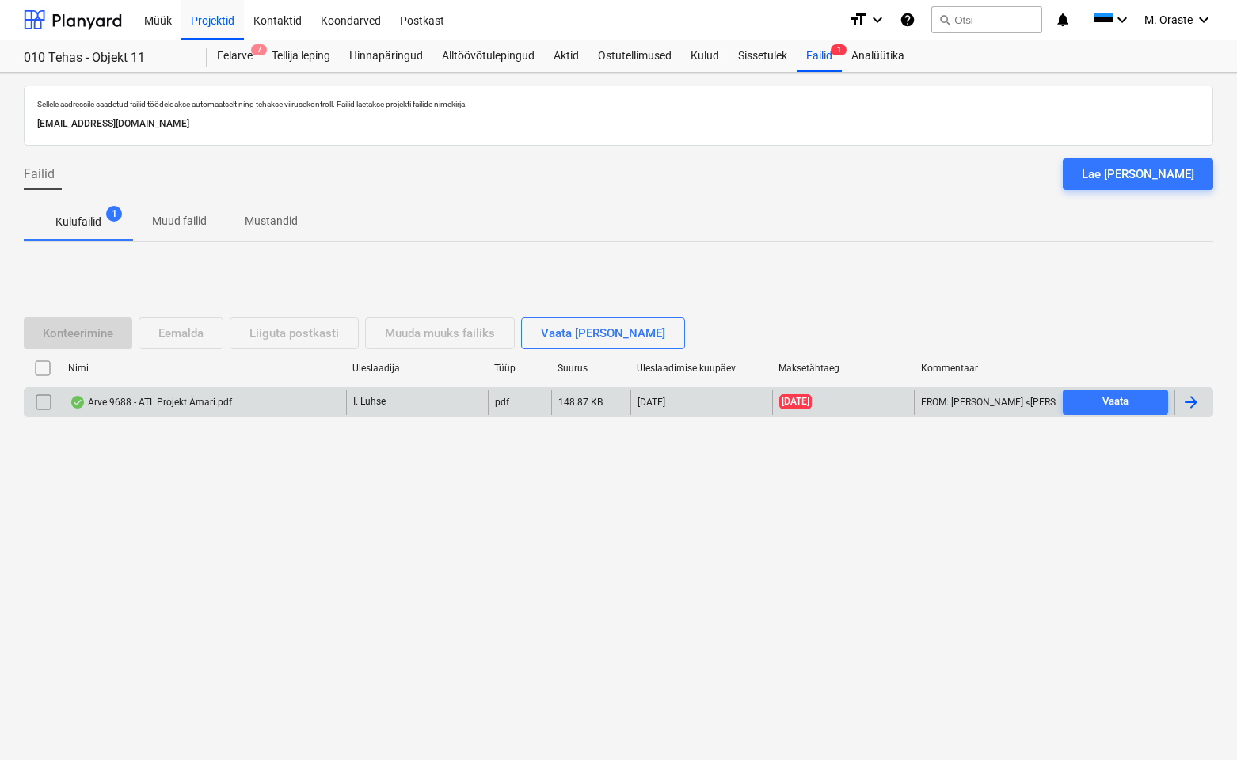
click at [207, 407] on div "Arve 9688 - ATL Projekt Ämari.pdf" at bounding box center [151, 402] width 162 height 13
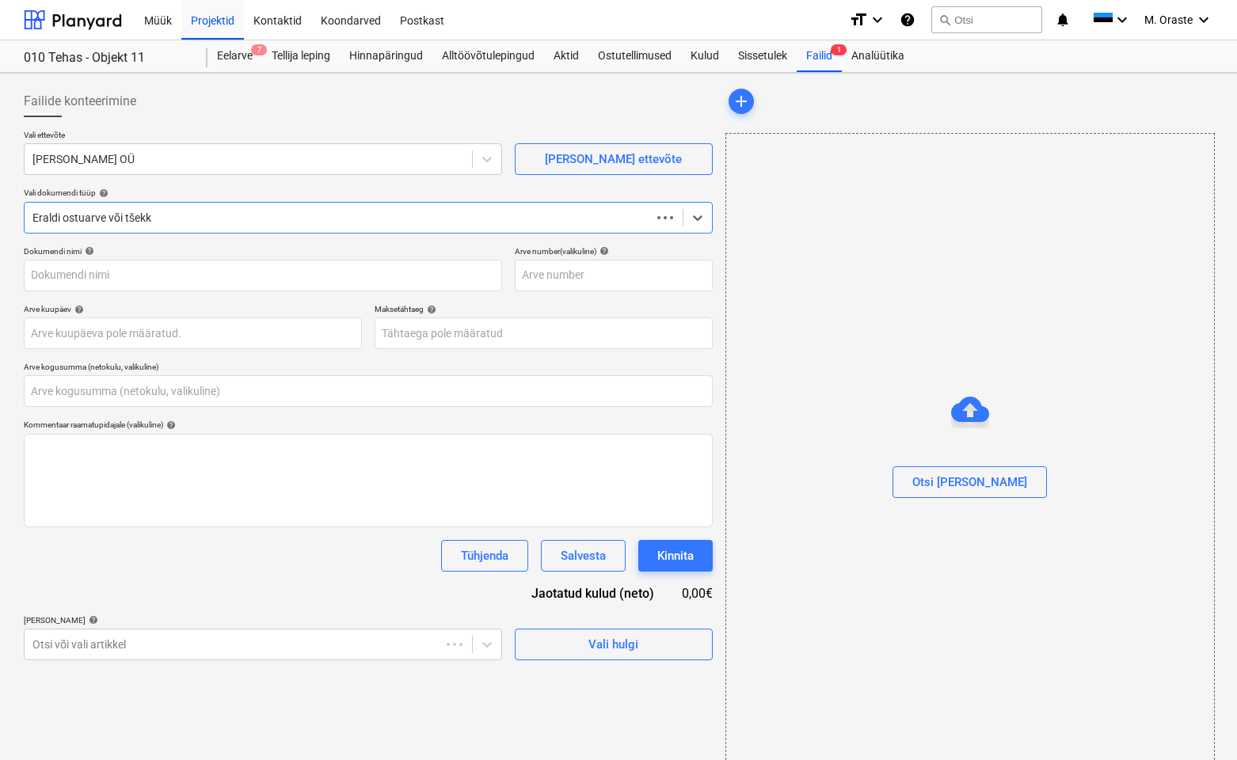
type input "0,00"
type input "9688"
type input "[DATE]"
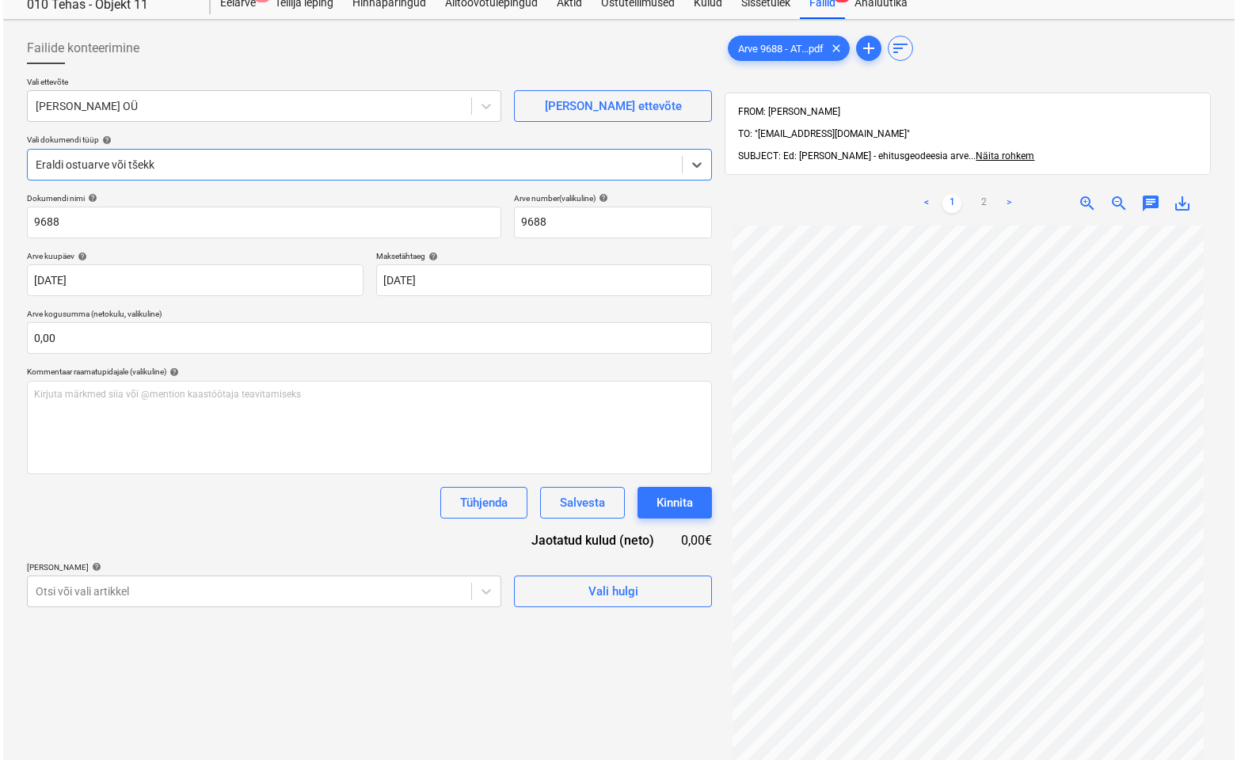
scroll to position [159, 0]
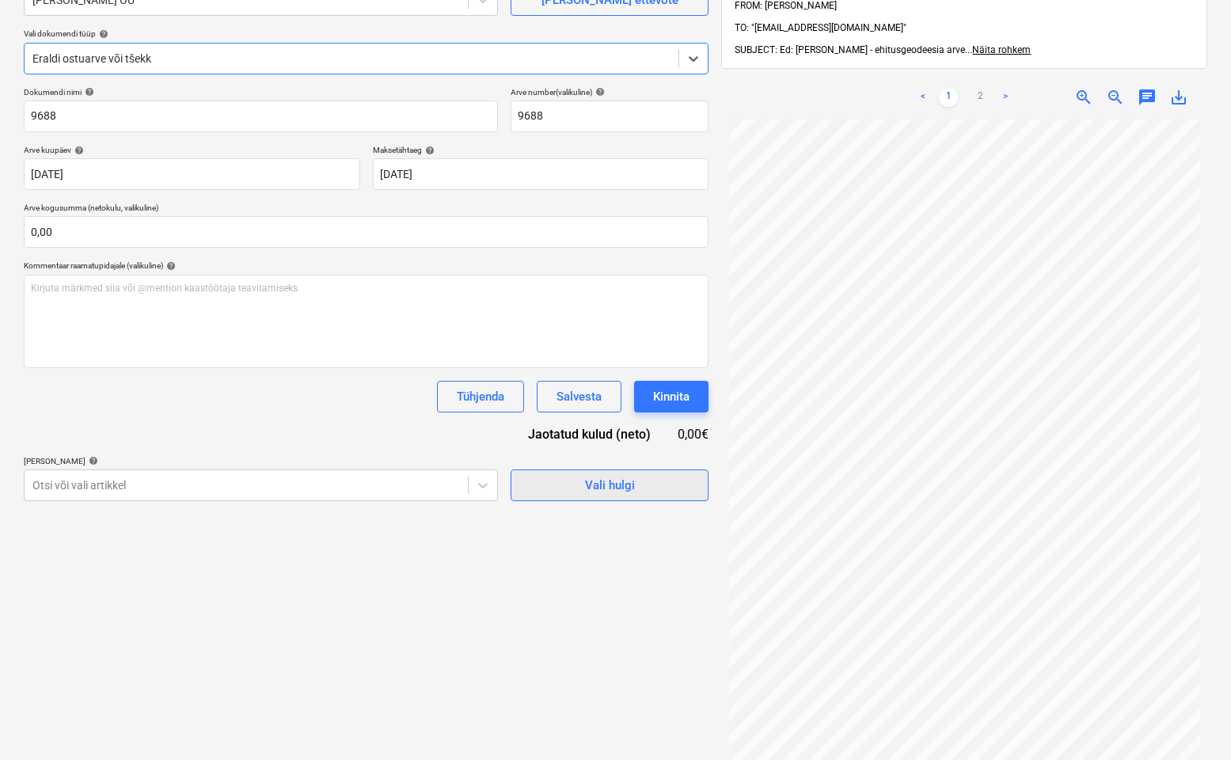
click at [620, 485] on div "Vali hulgi" at bounding box center [610, 485] width 50 height 21
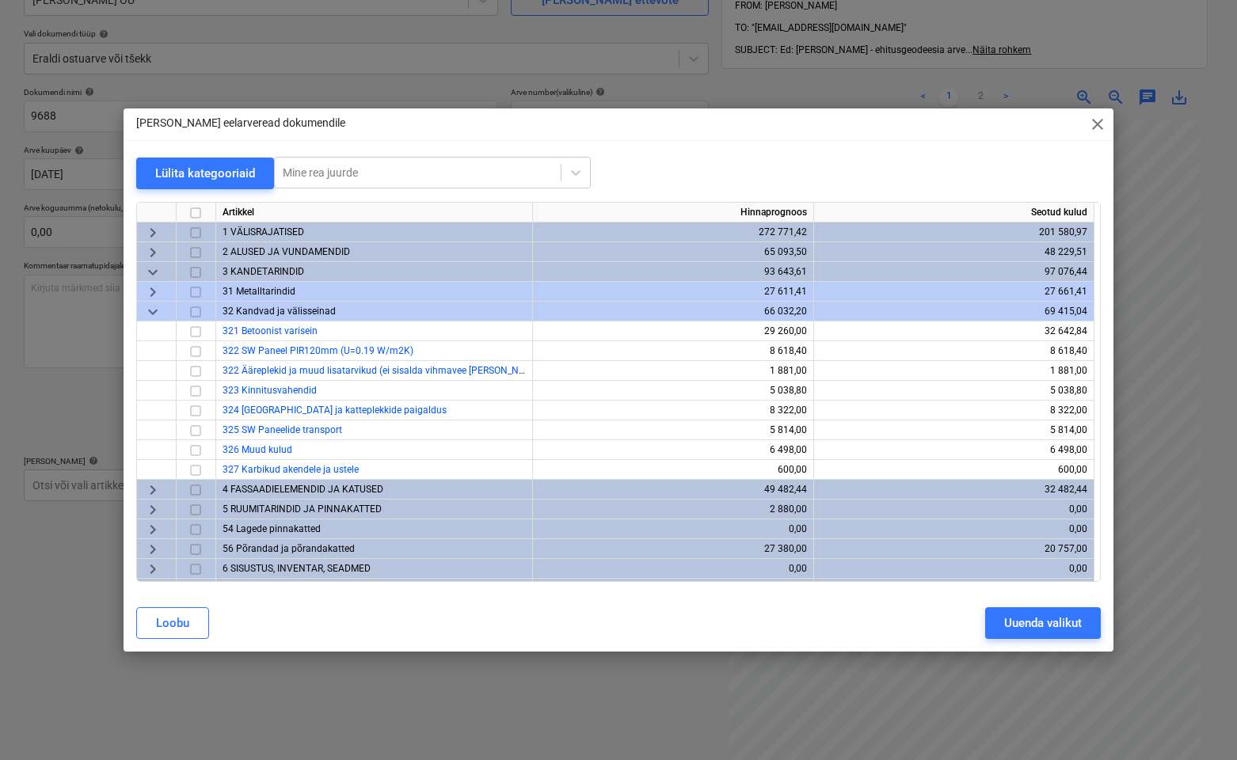
click at [154, 312] on span "keyboard_arrow_down" at bounding box center [152, 311] width 19 height 19
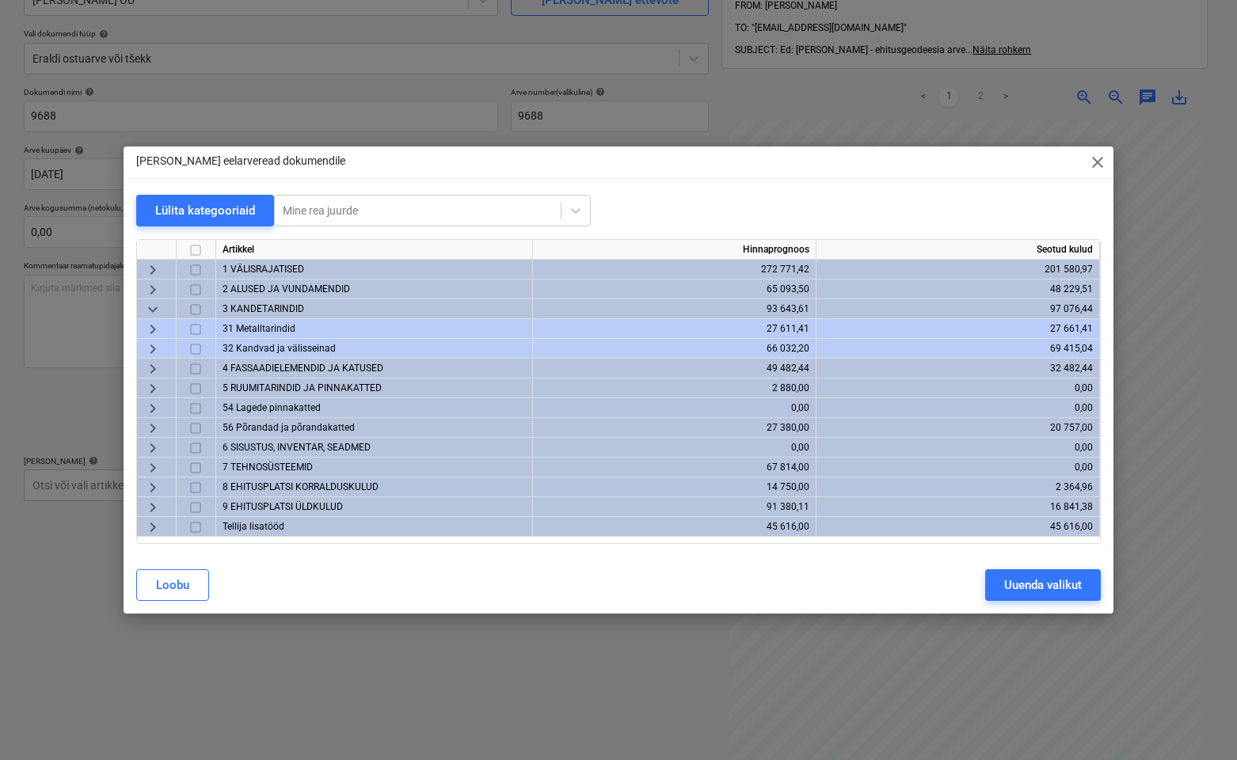
click at [283, 287] on span "2 ALUSED JA VUNDAMENDID" at bounding box center [286, 288] width 127 height 11
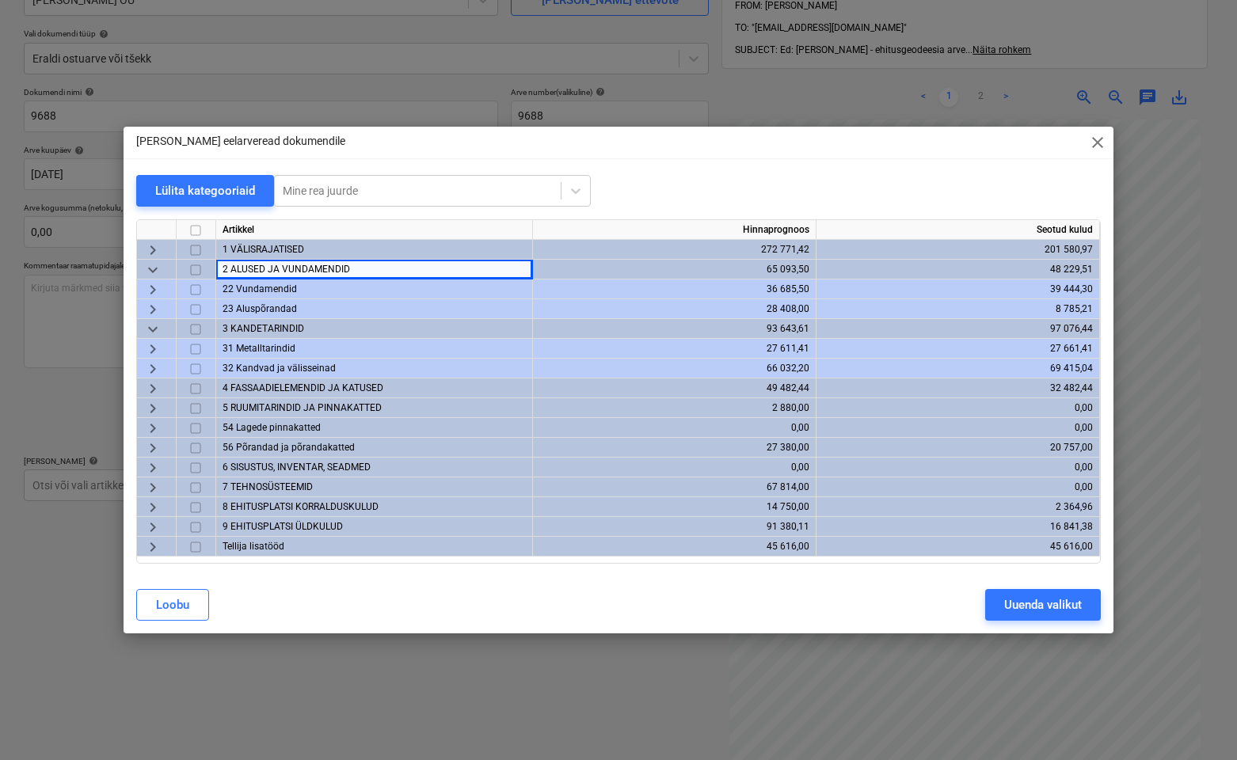
click at [154, 289] on span "keyboard_arrow_right" at bounding box center [152, 289] width 19 height 19
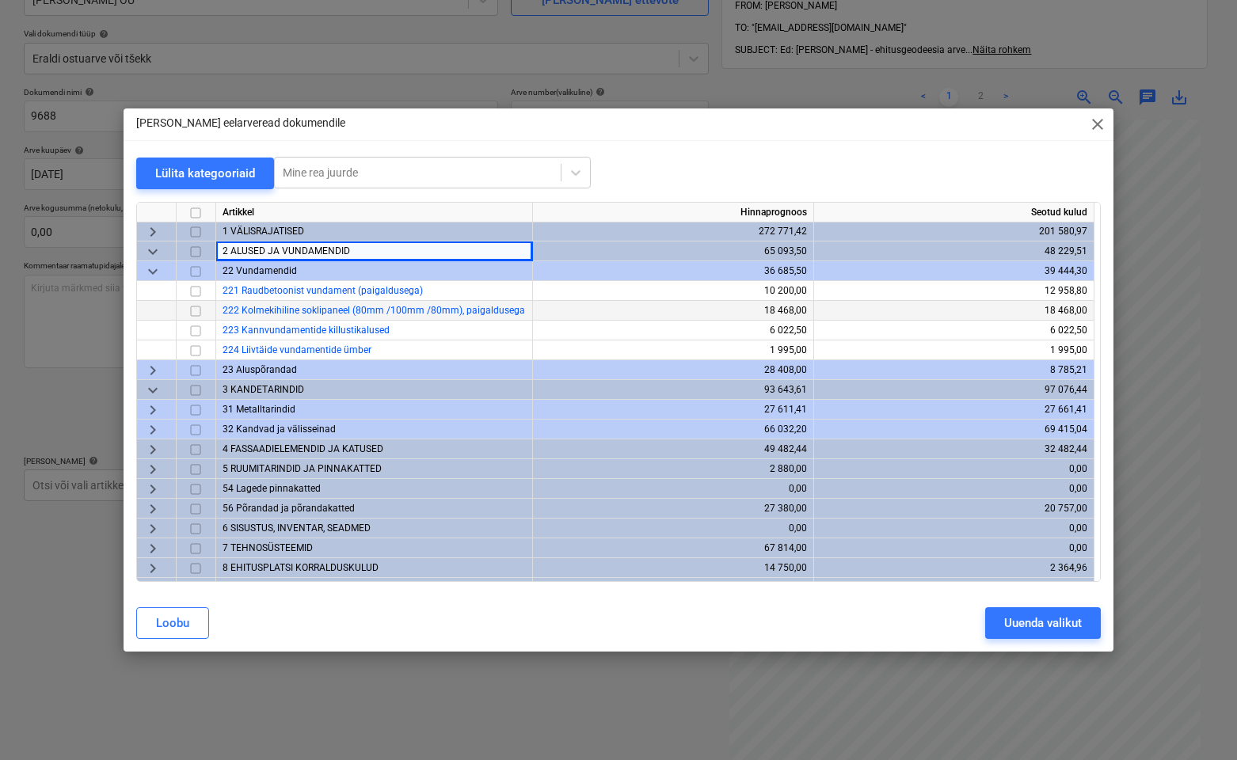
scroll to position [0, 0]
click at [194, 293] on input "checkbox" at bounding box center [195, 292] width 19 height 19
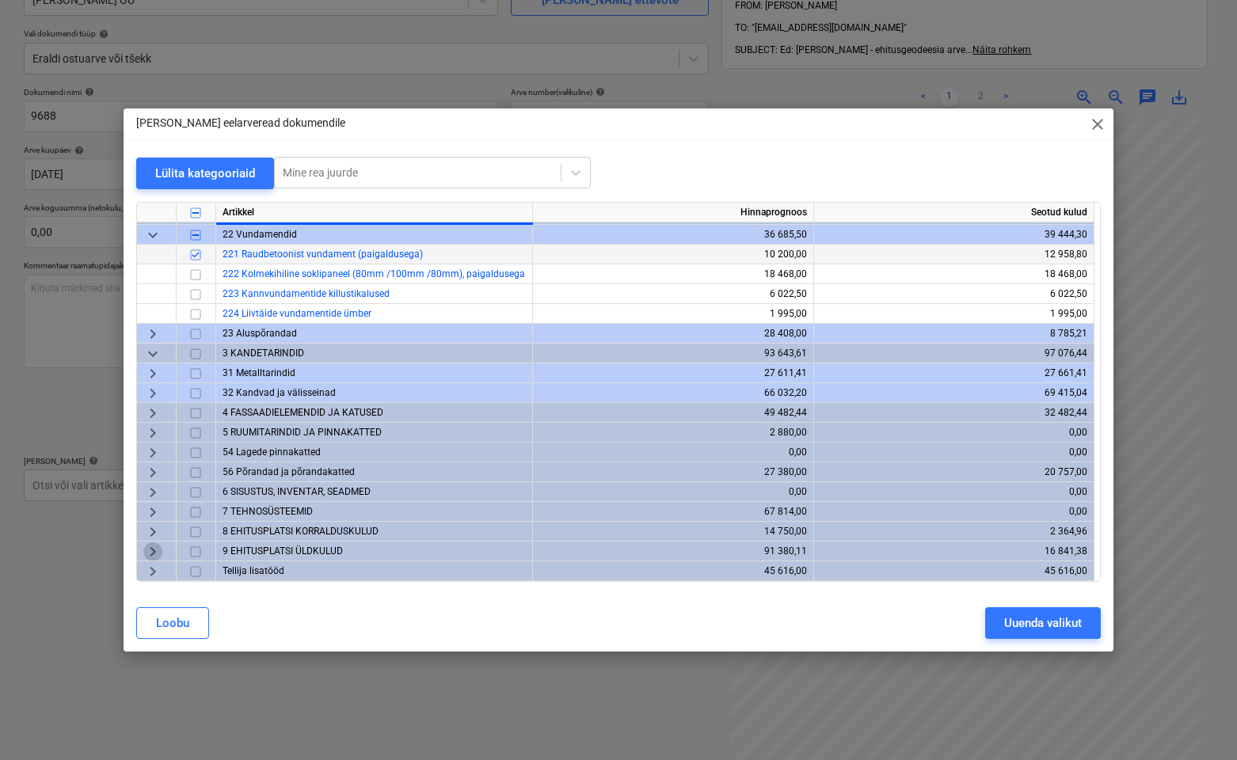
click at [146, 553] on span "keyboard_arrow_right" at bounding box center [152, 551] width 19 height 19
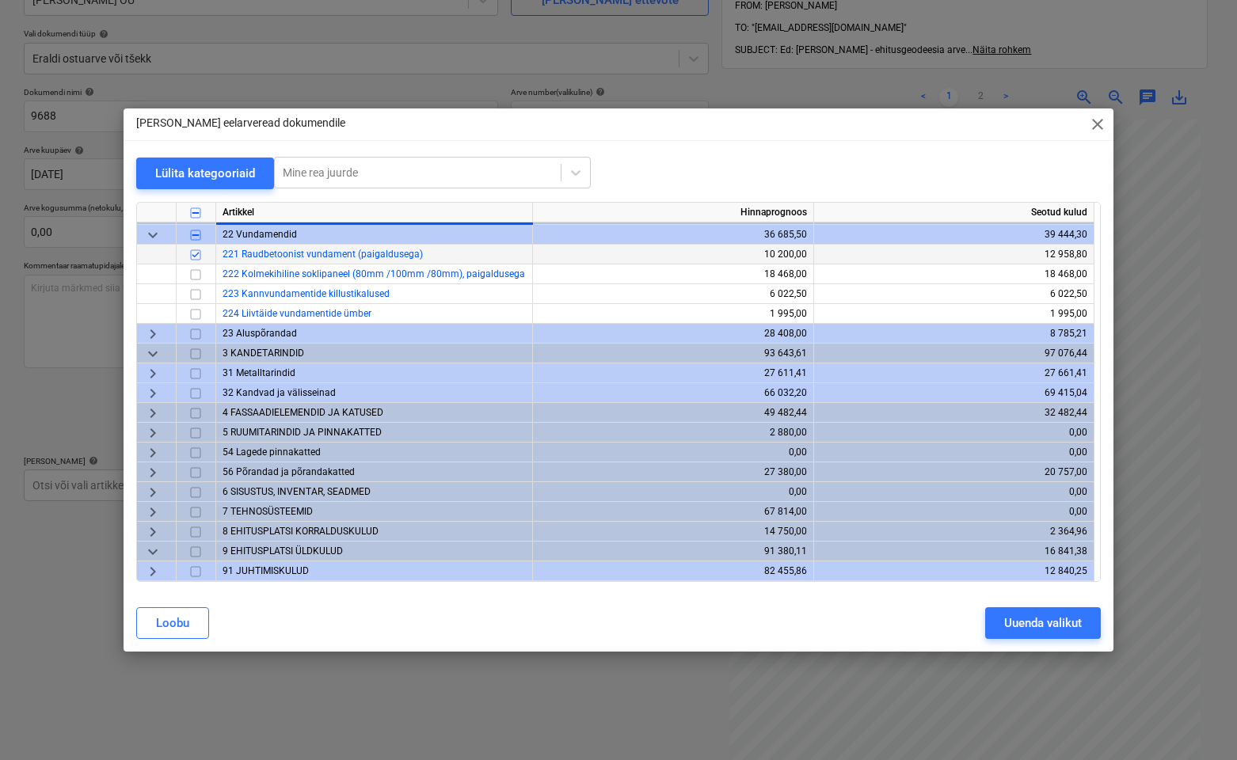
scroll to position [97, 0]
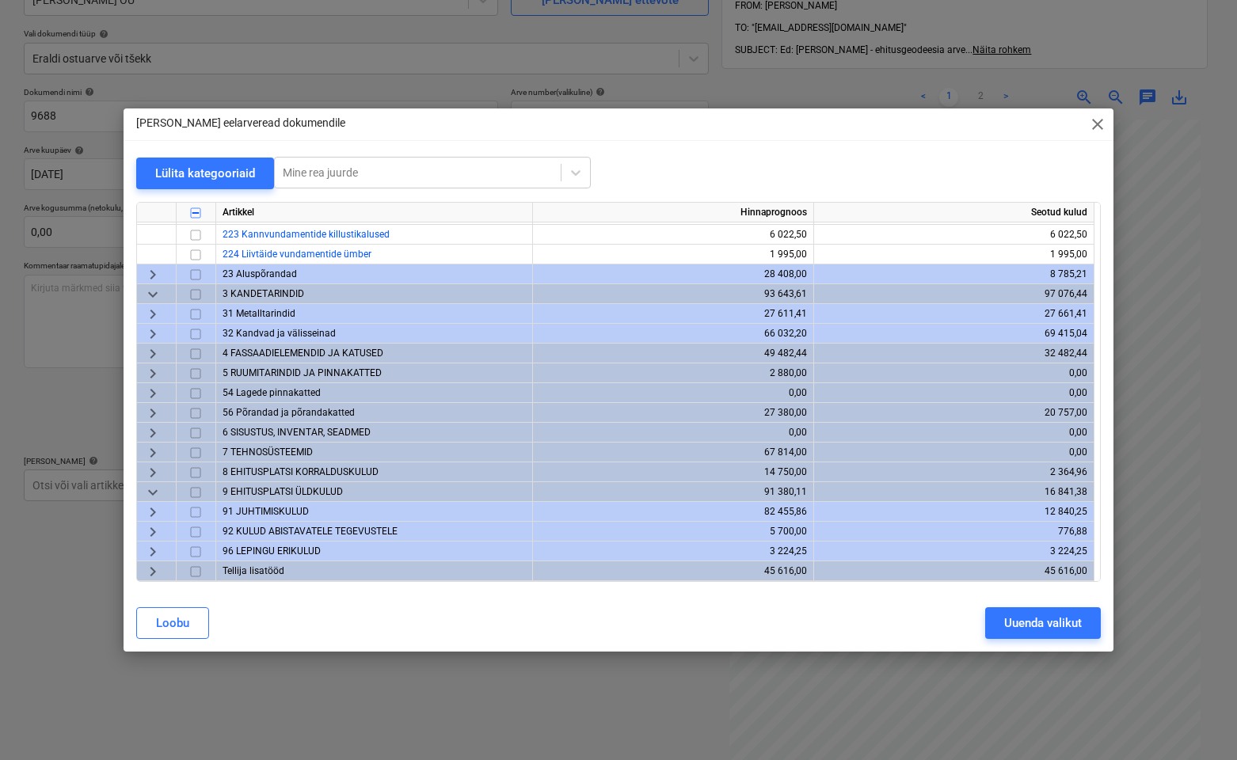
click at [152, 470] on span "keyboard_arrow_right" at bounding box center [152, 472] width 19 height 19
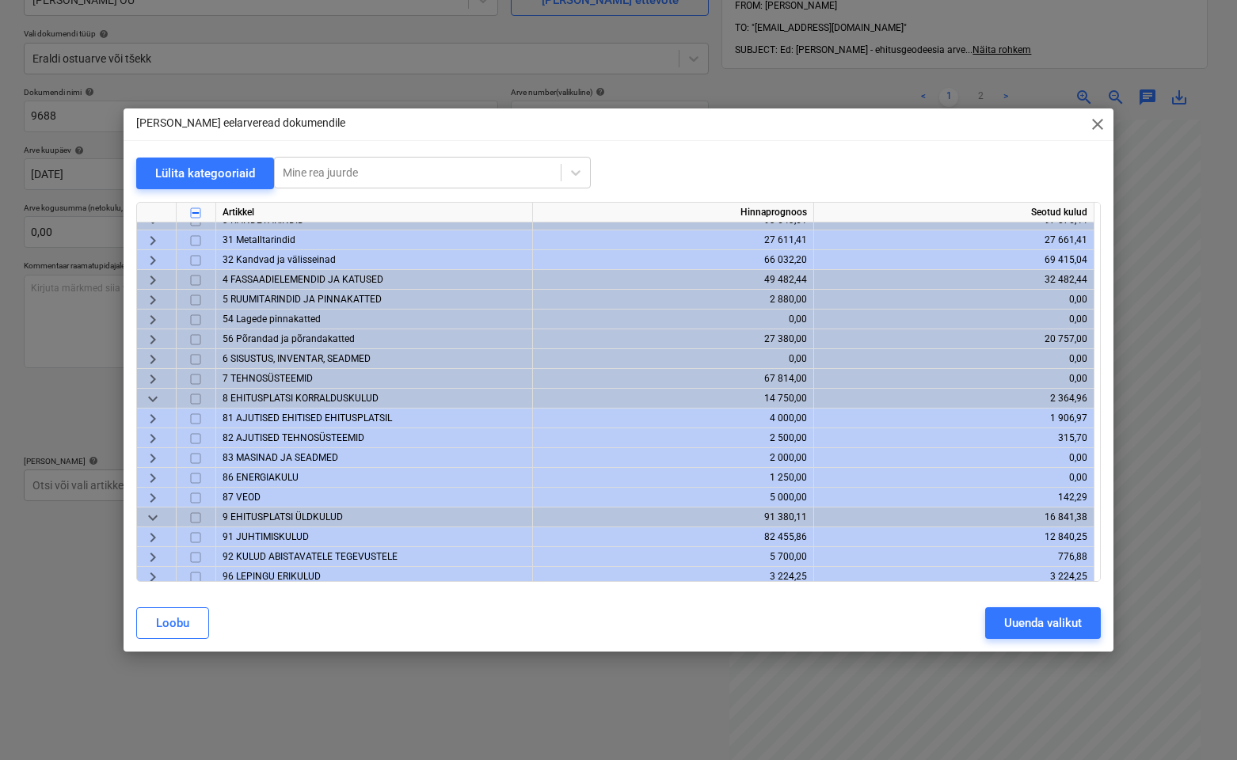
scroll to position [196, 0]
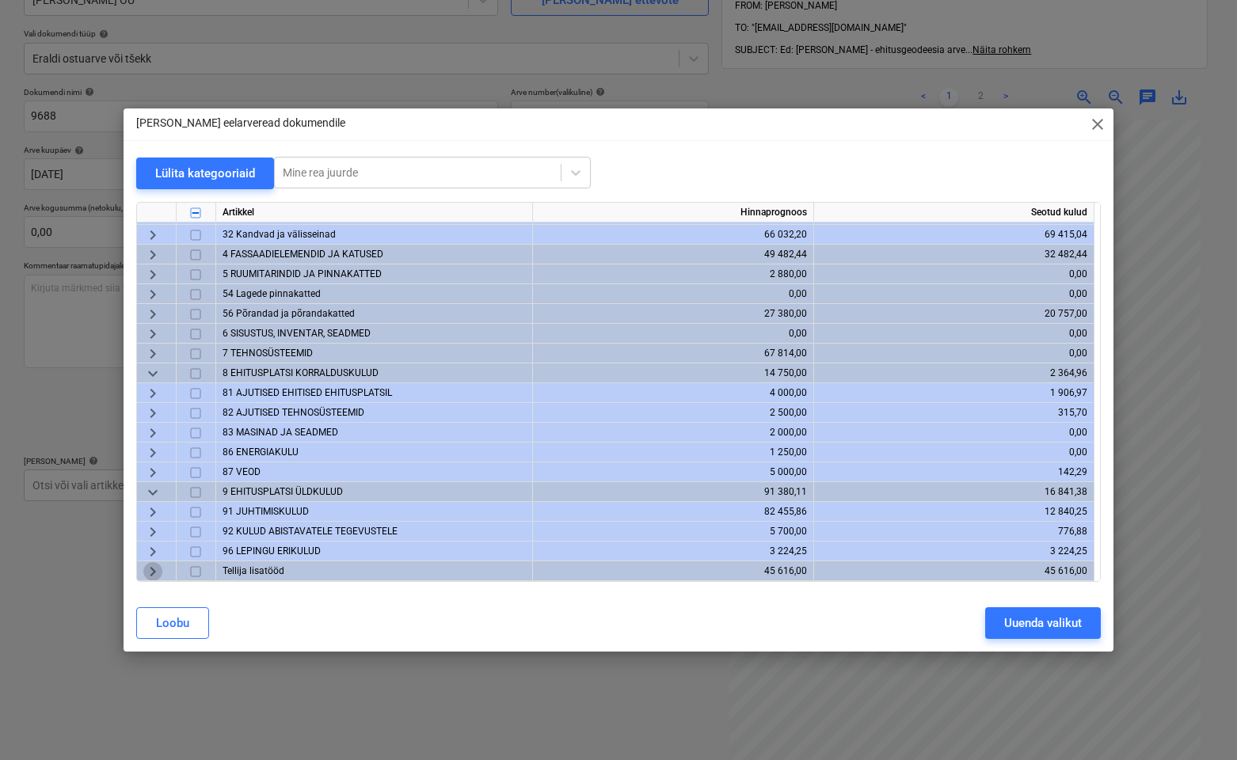
click at [153, 574] on span "keyboard_arrow_right" at bounding box center [152, 571] width 19 height 19
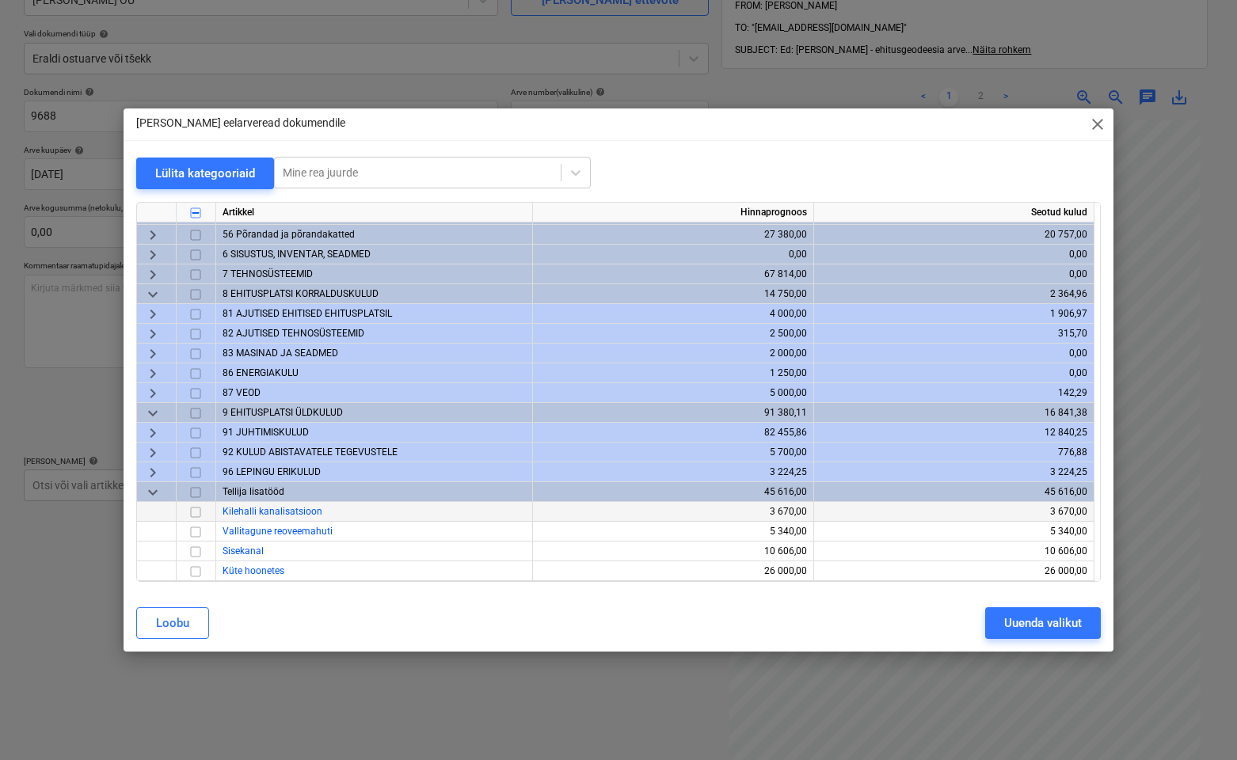
scroll to position [265, 0]
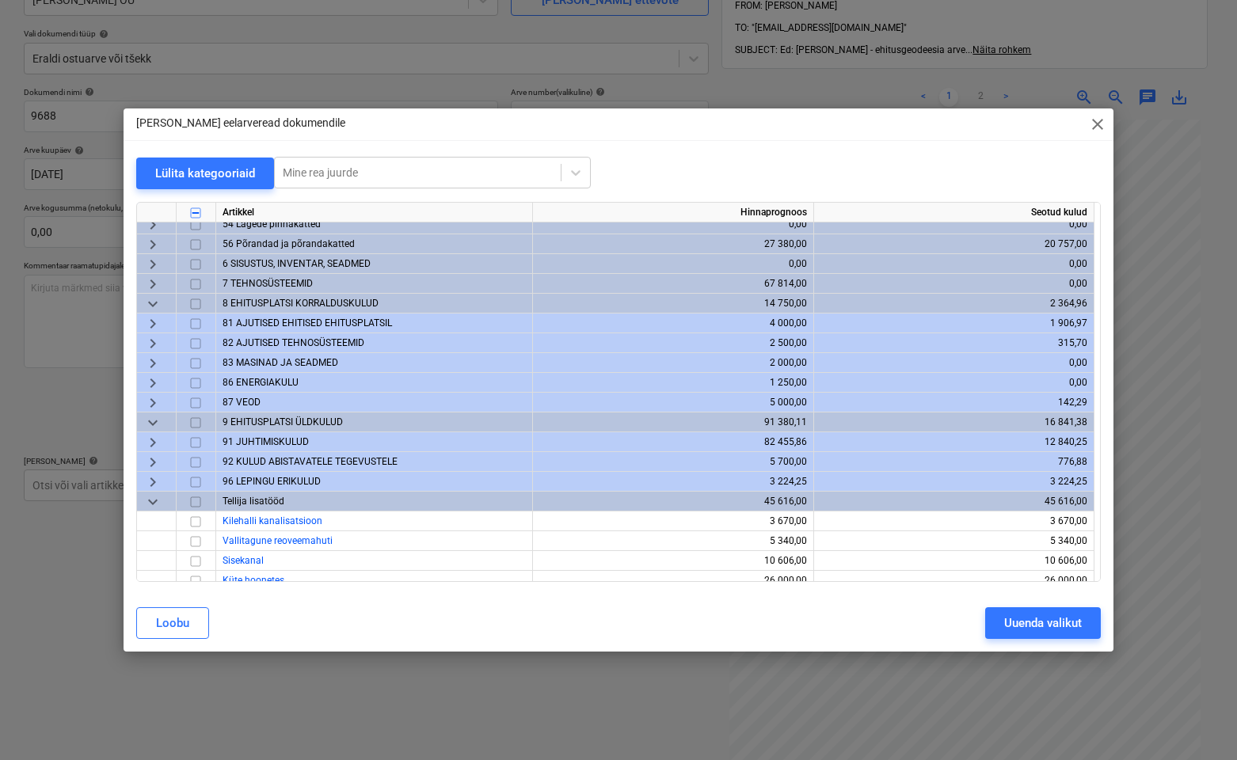
click at [155, 462] on span "keyboard_arrow_right" at bounding box center [152, 462] width 19 height 19
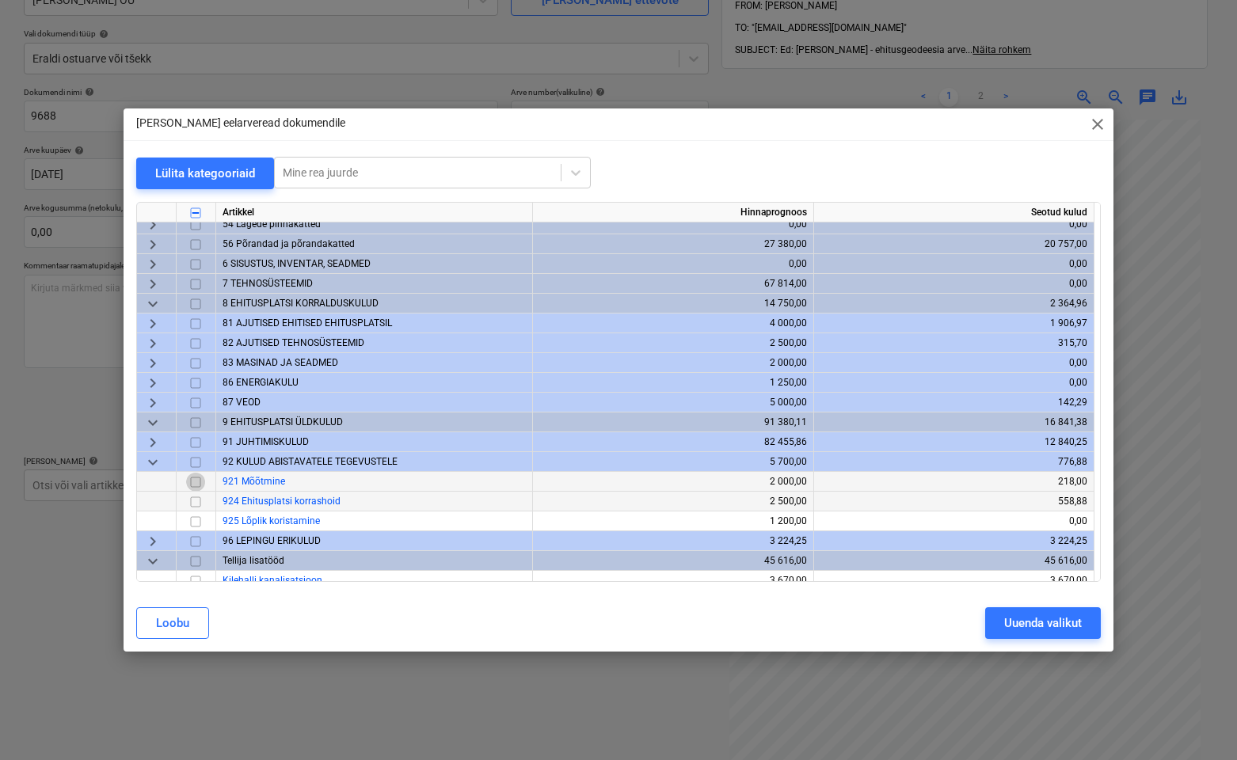
click at [196, 481] on input "checkbox" at bounding box center [195, 482] width 19 height 19
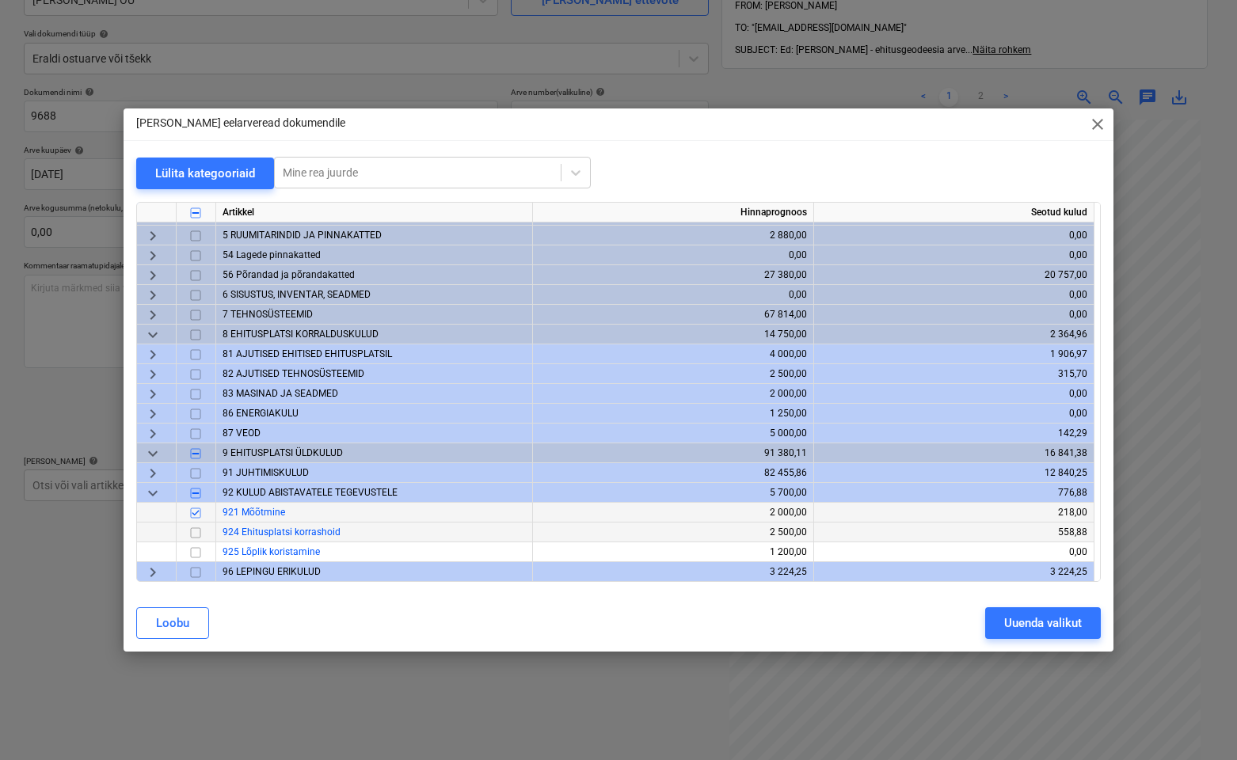
scroll to position [0, 0]
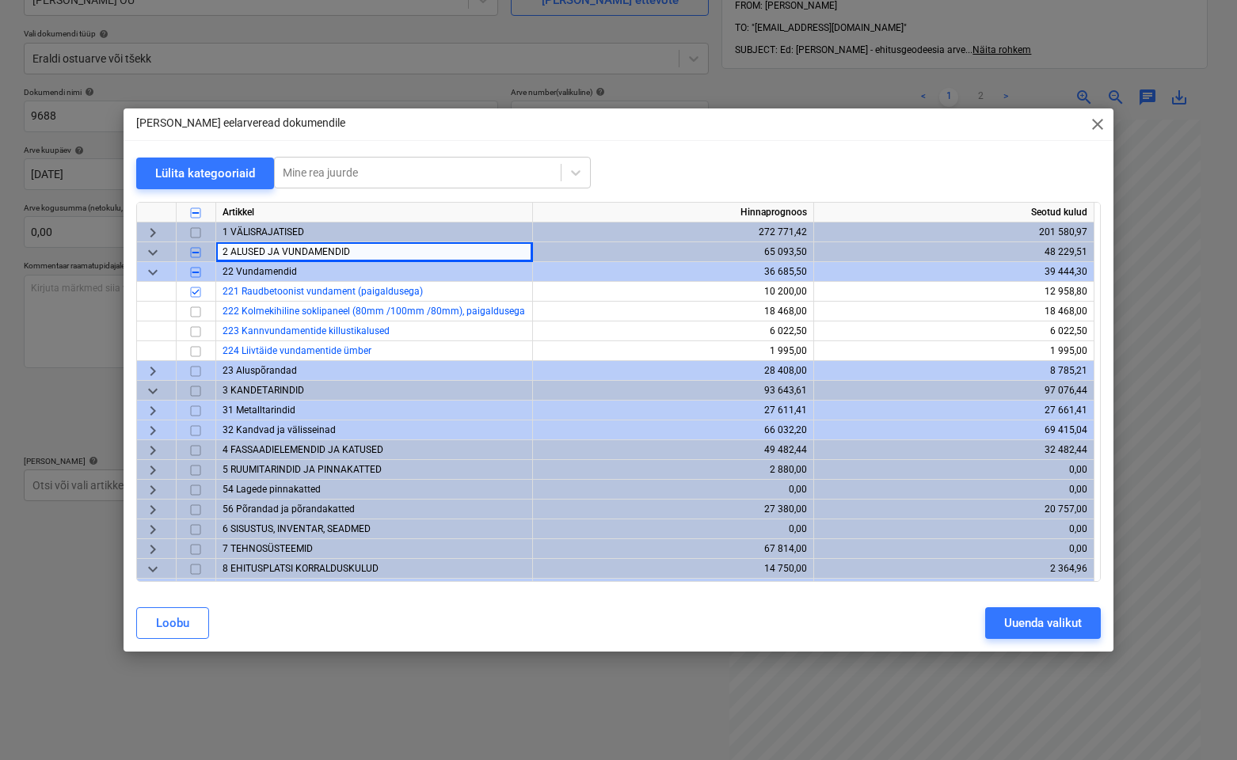
click at [157, 232] on span "keyboard_arrow_right" at bounding box center [152, 232] width 19 height 19
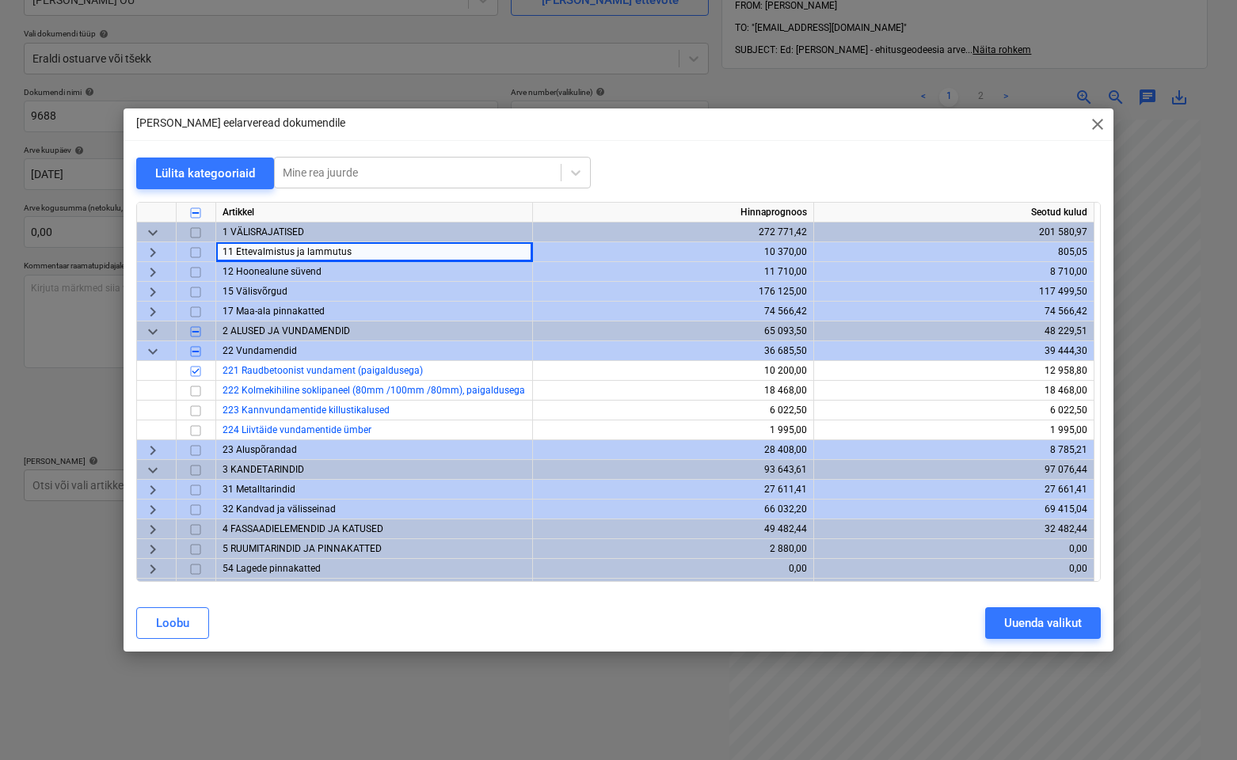
click at [135, 285] on div "Lülita kategooriaid Mine rea juurde Artikkel Hinnaprognoos Seotud kulud keyboar…" at bounding box center [619, 376] width 990 height 438
click at [150, 296] on span "keyboard_arrow_right" at bounding box center [152, 292] width 19 height 19
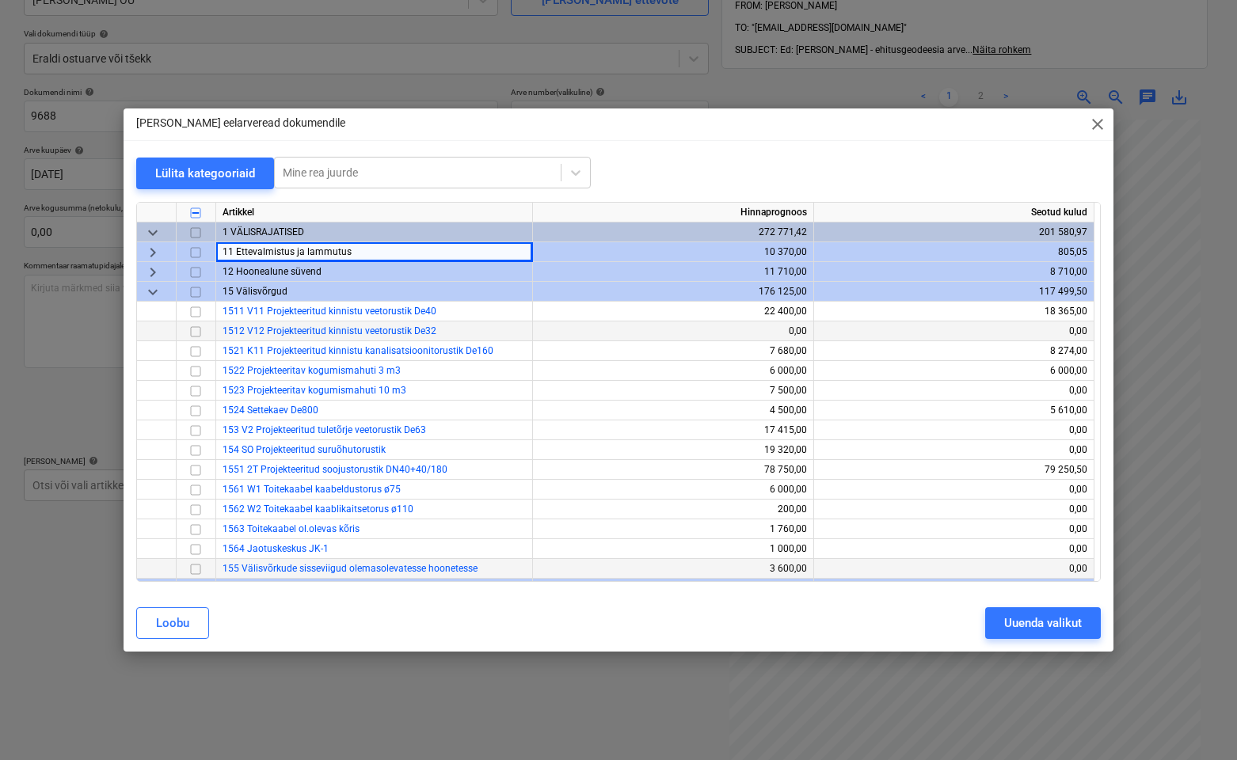
scroll to position [20, 0]
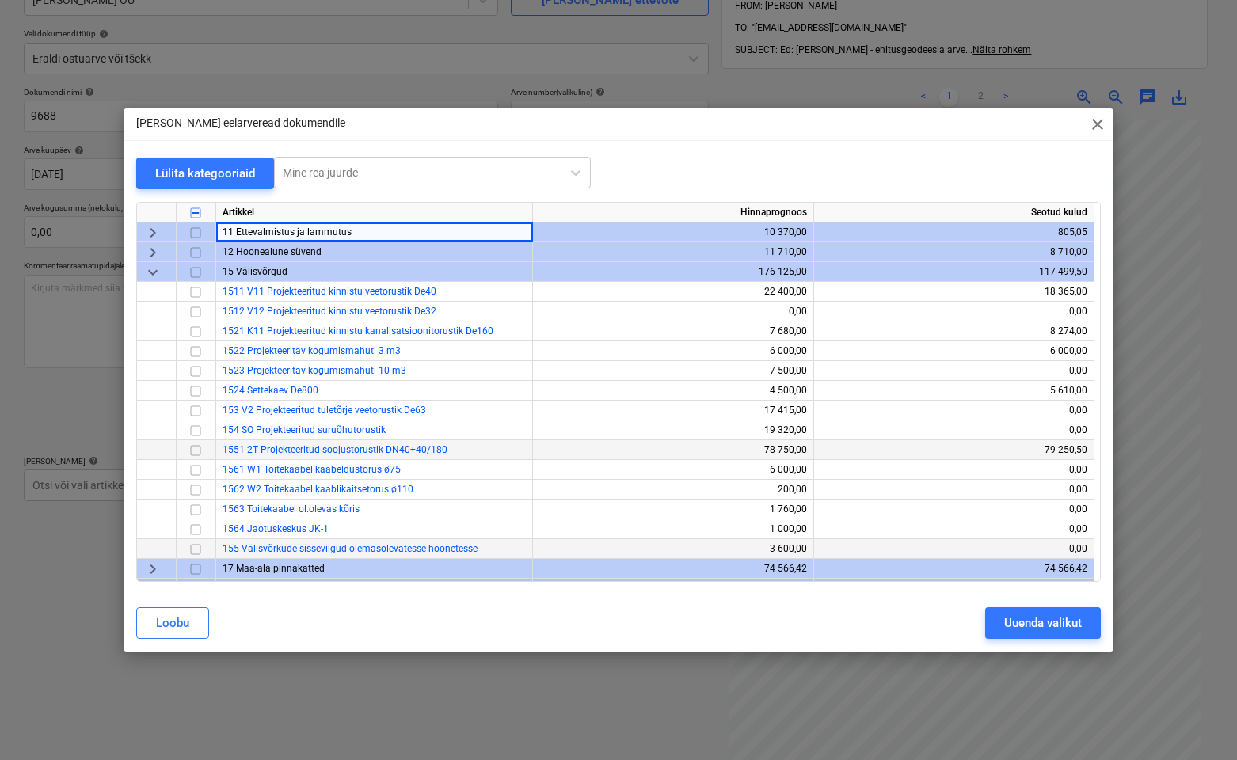
click at [193, 454] on input "checkbox" at bounding box center [195, 450] width 19 height 19
click at [198, 333] on input "checkbox" at bounding box center [195, 331] width 19 height 19
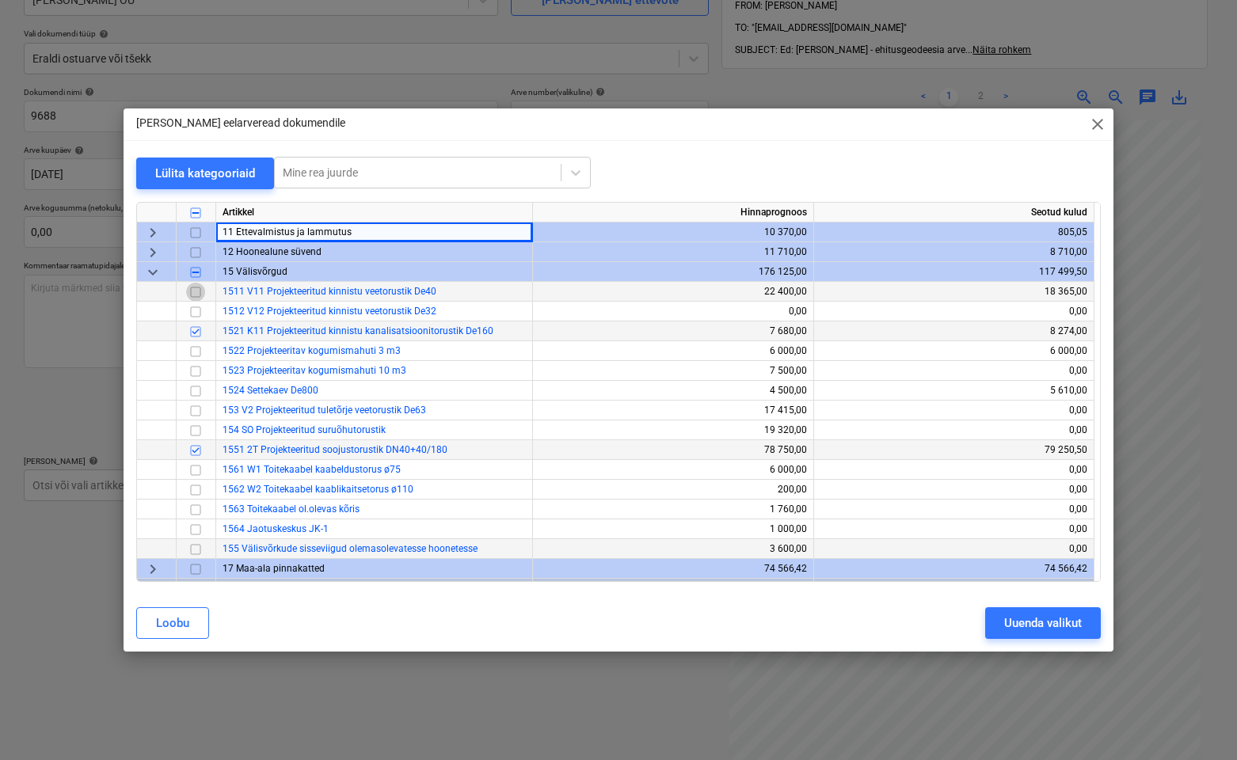
click at [198, 295] on input "checkbox" at bounding box center [195, 292] width 19 height 19
click at [193, 314] on input "checkbox" at bounding box center [195, 311] width 19 height 19
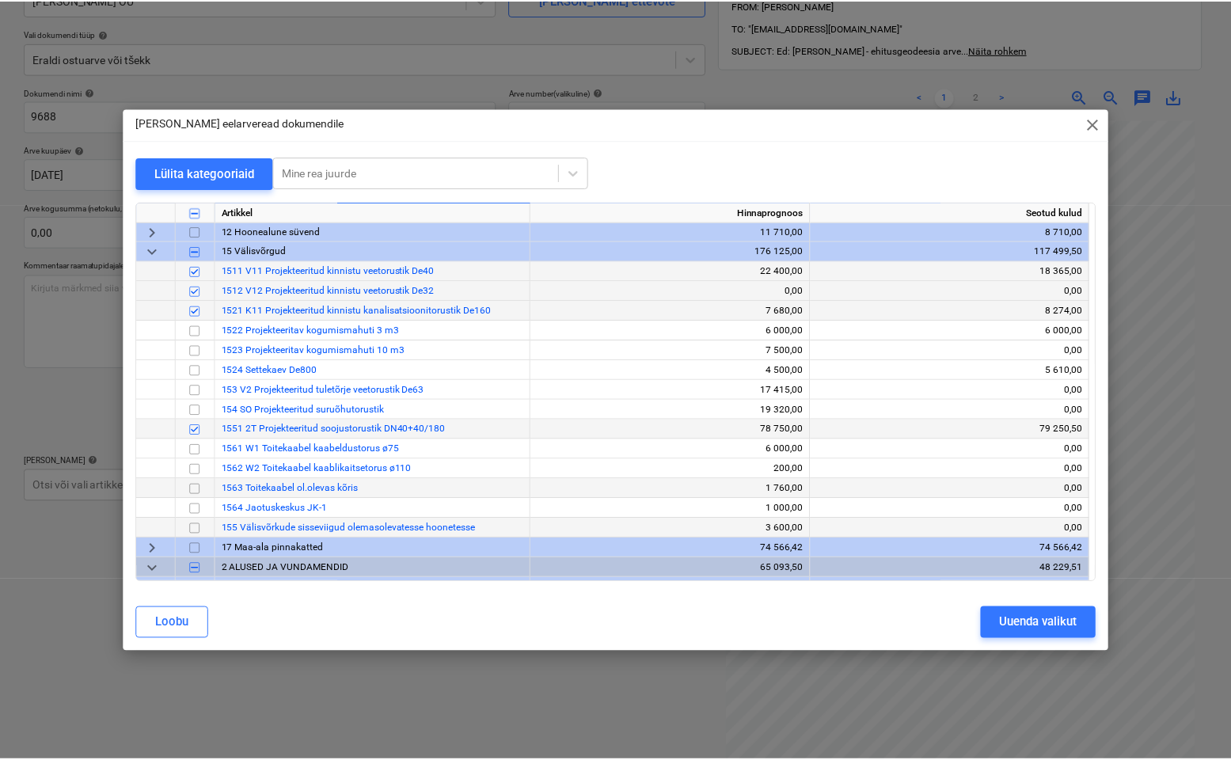
scroll to position [61, 0]
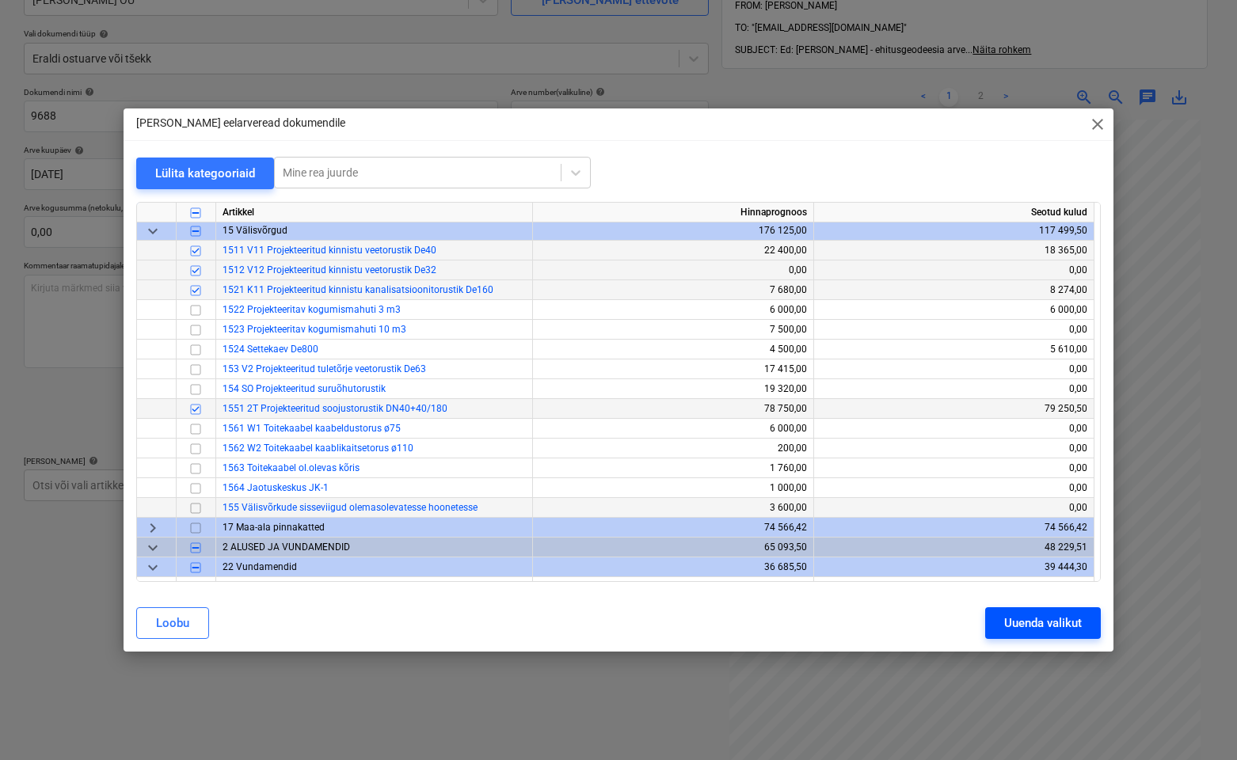
click at [957, 632] on div "Uuenda valikut" at bounding box center [1043, 623] width 78 height 21
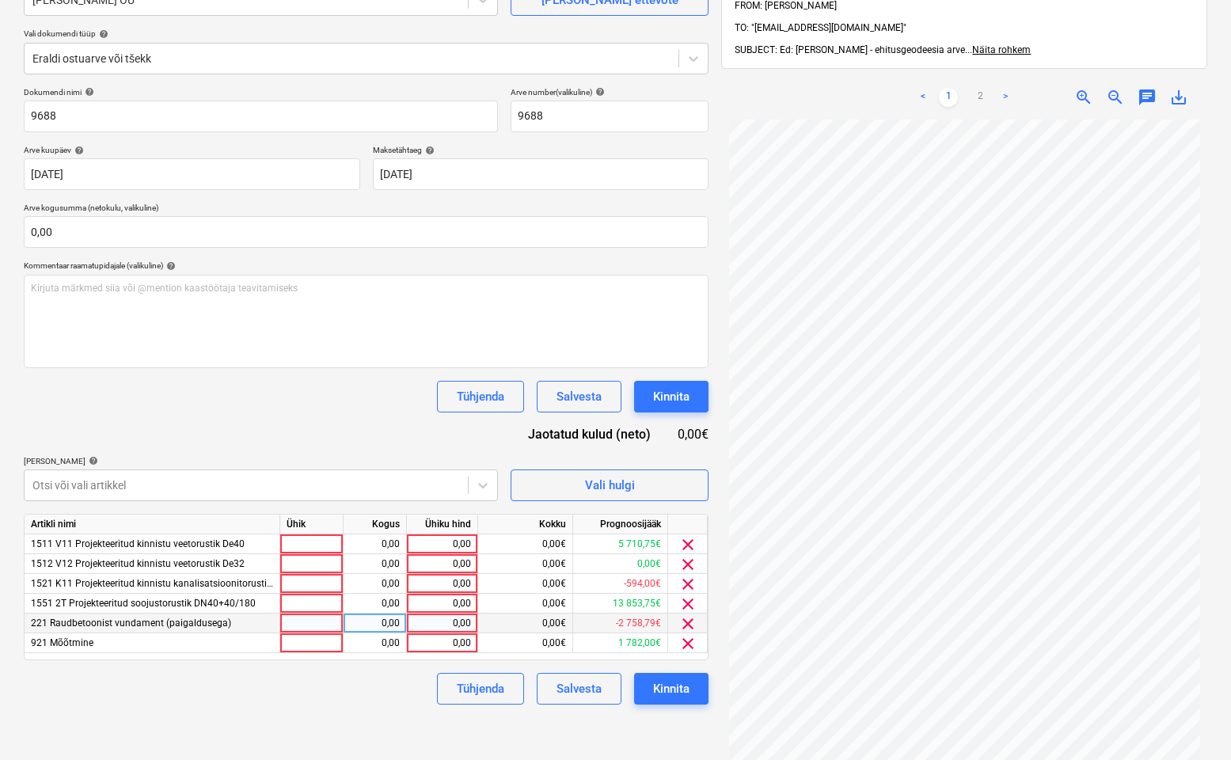
click at [305, 625] on div at bounding box center [311, 624] width 63 height 20
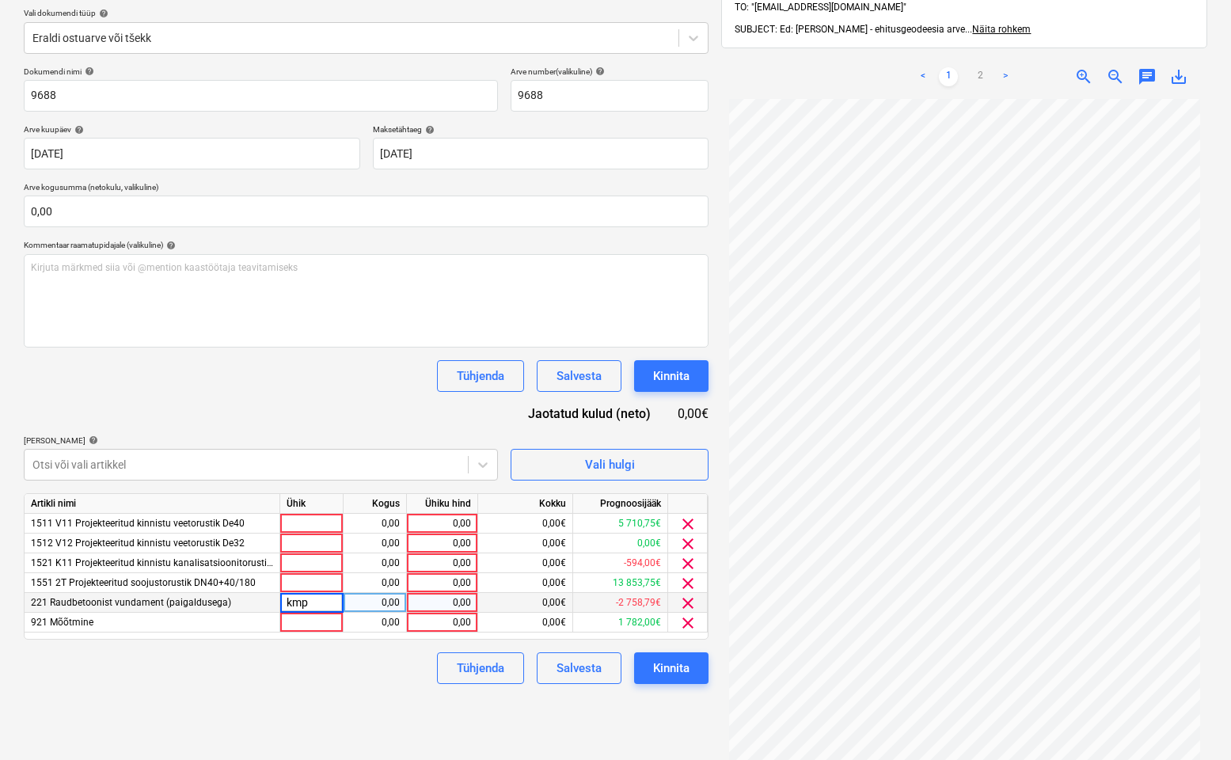
type input "kmpl"
type input "171"
click at [310, 580] on div at bounding box center [311, 583] width 63 height 20
type input "kmpl"
type input "171"
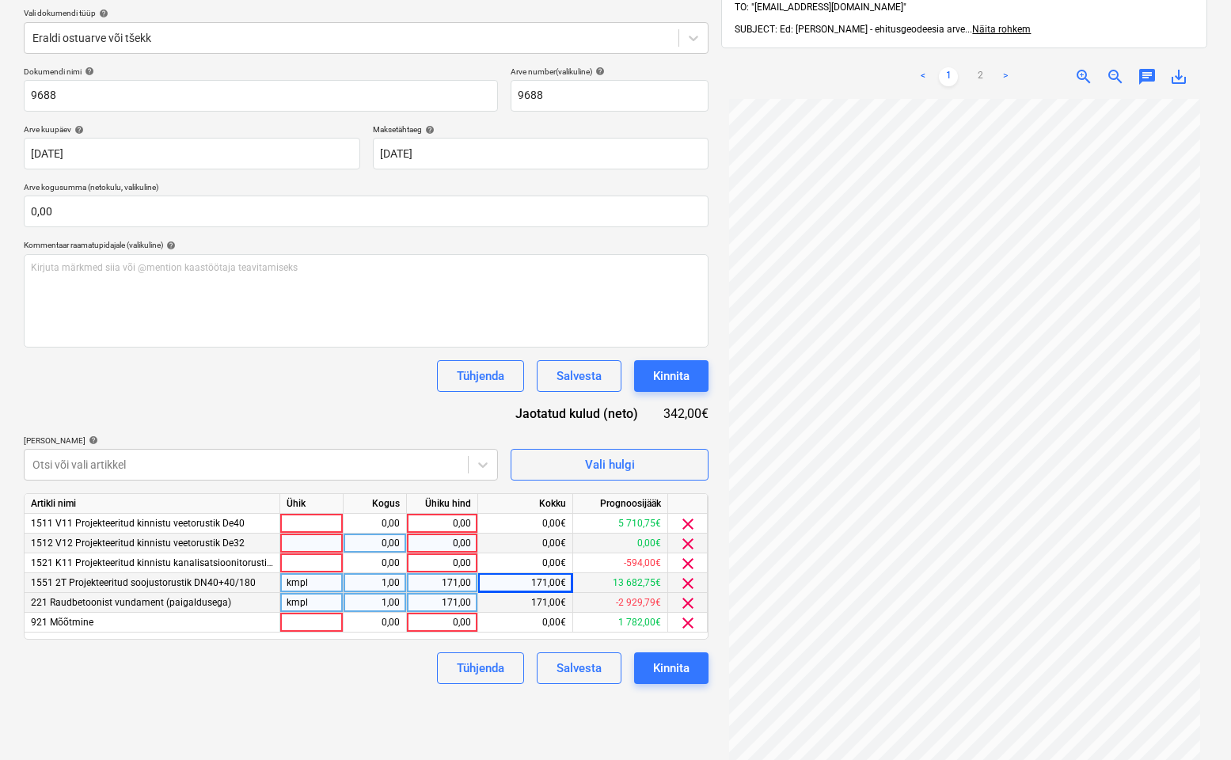
click at [311, 547] on div at bounding box center [311, 544] width 63 height 20
click at [310, 558] on div at bounding box center [311, 564] width 63 height 20
type input "kmpl"
type input "171"
click at [363, 588] on div "1,00" at bounding box center [375, 583] width 50 height 20
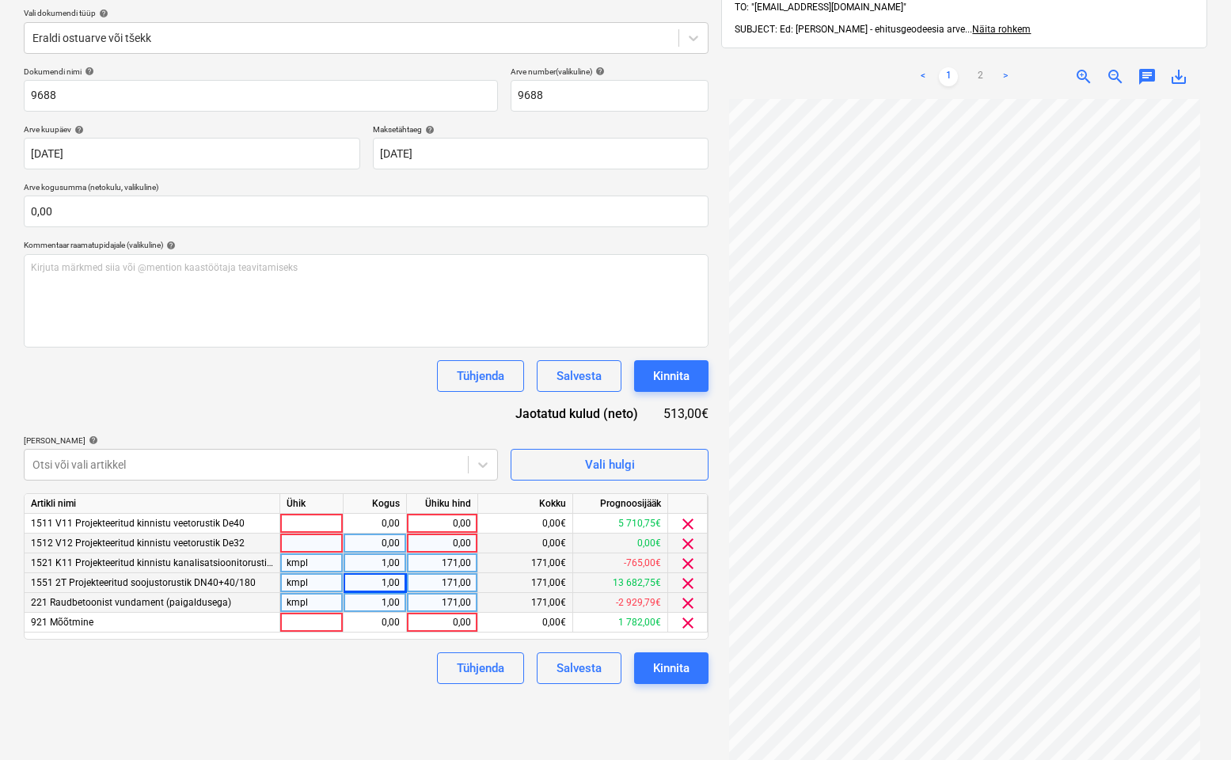
click at [380, 560] on div "1,00" at bounding box center [375, 564] width 50 height 20
click at [394, 595] on div "1,00" at bounding box center [375, 603] width 50 height 20
click at [389, 565] on div "1,00" at bounding box center [375, 564] width 50 height 20
type input "0,25"
click at [344, 588] on div "1,00" at bounding box center [375, 583] width 63 height 20
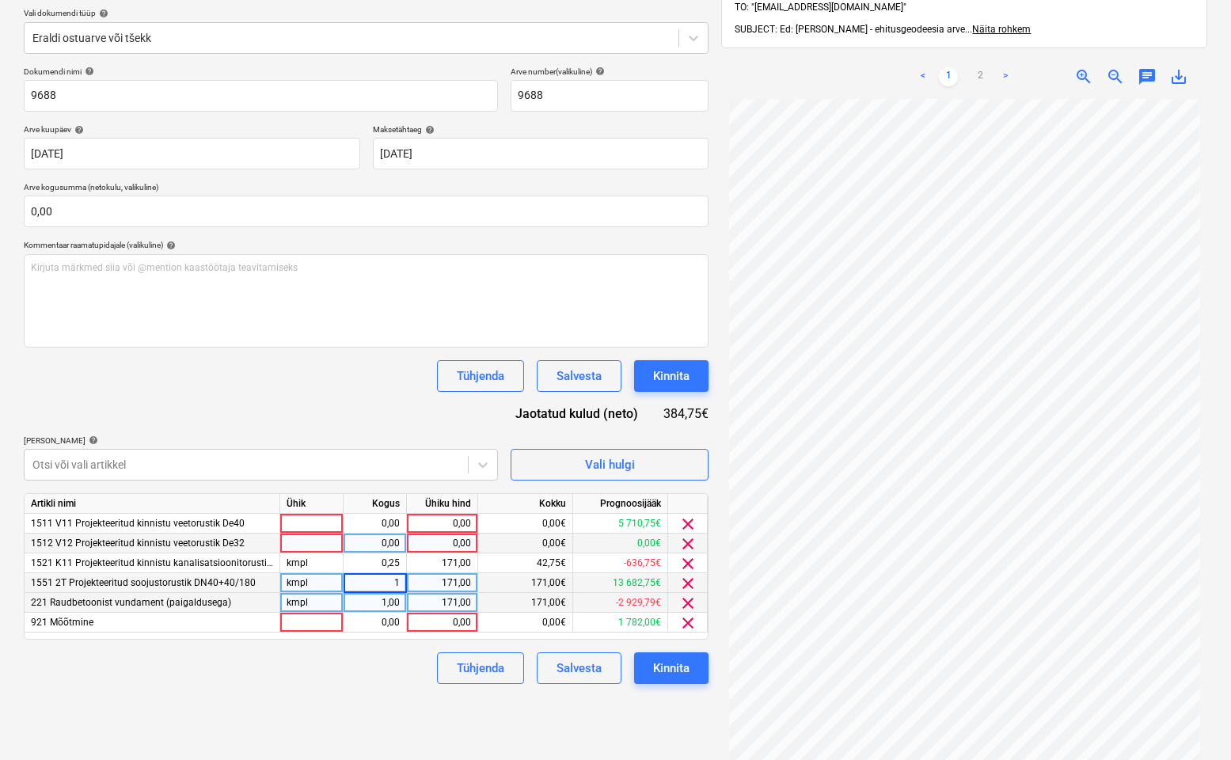
click at [326, 539] on div at bounding box center [311, 544] width 63 height 20
type input "kmpl"
type input "0,25"
click at [434, 550] on div "0,00" at bounding box center [442, 544] width 58 height 20
type input "171"
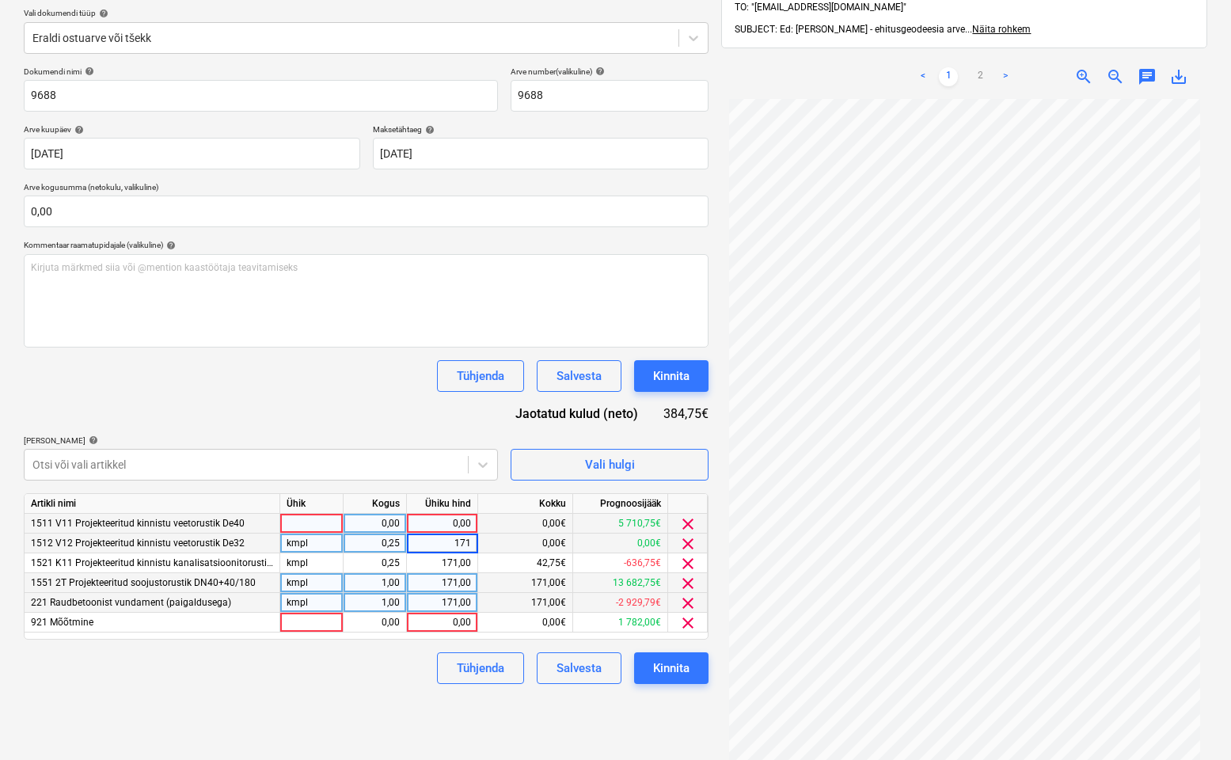
click at [311, 524] on div at bounding box center [311, 524] width 63 height 20
type input "0"
type input "kmpl"
click at [371, 525] on div "0,00" at bounding box center [375, 524] width 50 height 20
type input "1"
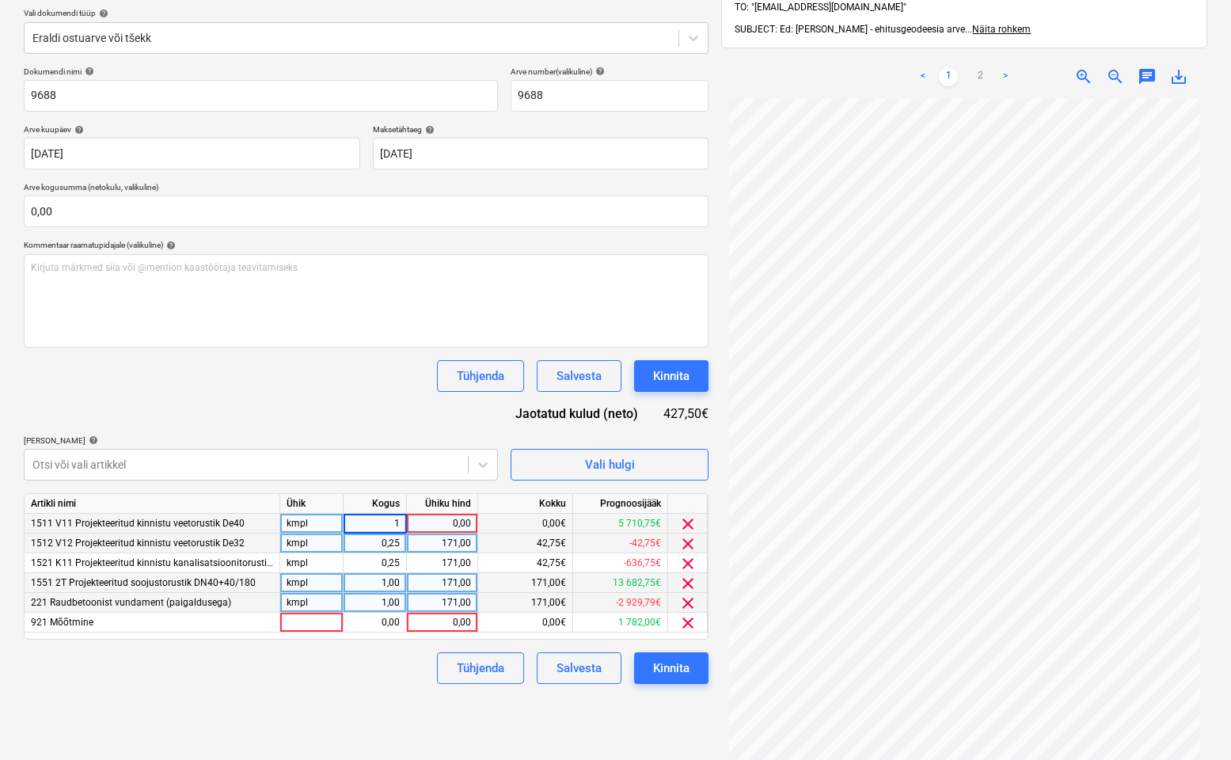
click at [433, 522] on div "0,00" at bounding box center [442, 524] width 58 height 20
type input "0,"
click at [394, 519] on div "1,00" at bounding box center [375, 524] width 50 height 20
type input "0,25"
click at [458, 523] on div "0,00" at bounding box center [442, 524] width 58 height 20
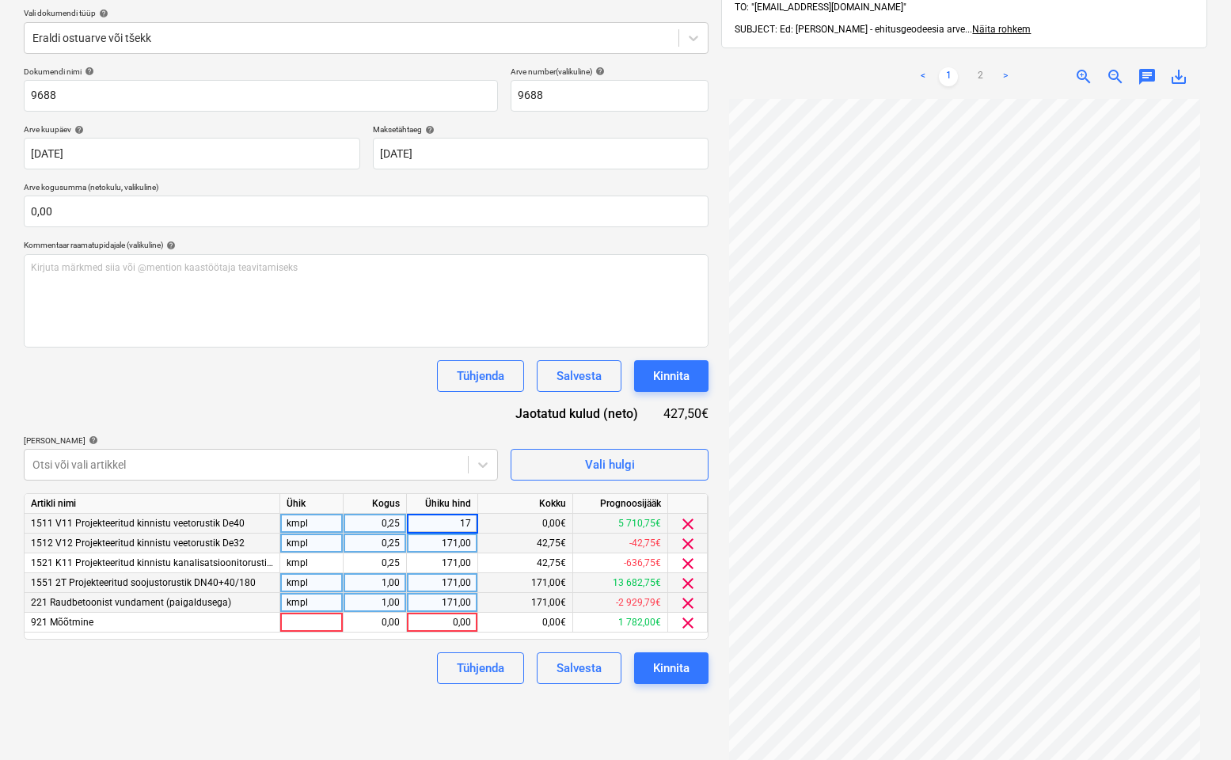
type input "171"
click at [527, 537] on div "42,75€" at bounding box center [525, 544] width 95 height 20
click at [369, 699] on div "Failide konteerimine Vali ettevõte [PERSON_NAME] OÜ [PERSON_NAME] uus ettevõte …" at bounding box center [366, 360] width 698 height 922
click at [231, 688] on div "Failide konteerimine Vali ettevõte [PERSON_NAME] OÜ [PERSON_NAME] uus ettevõte …" at bounding box center [366, 360] width 698 height 922
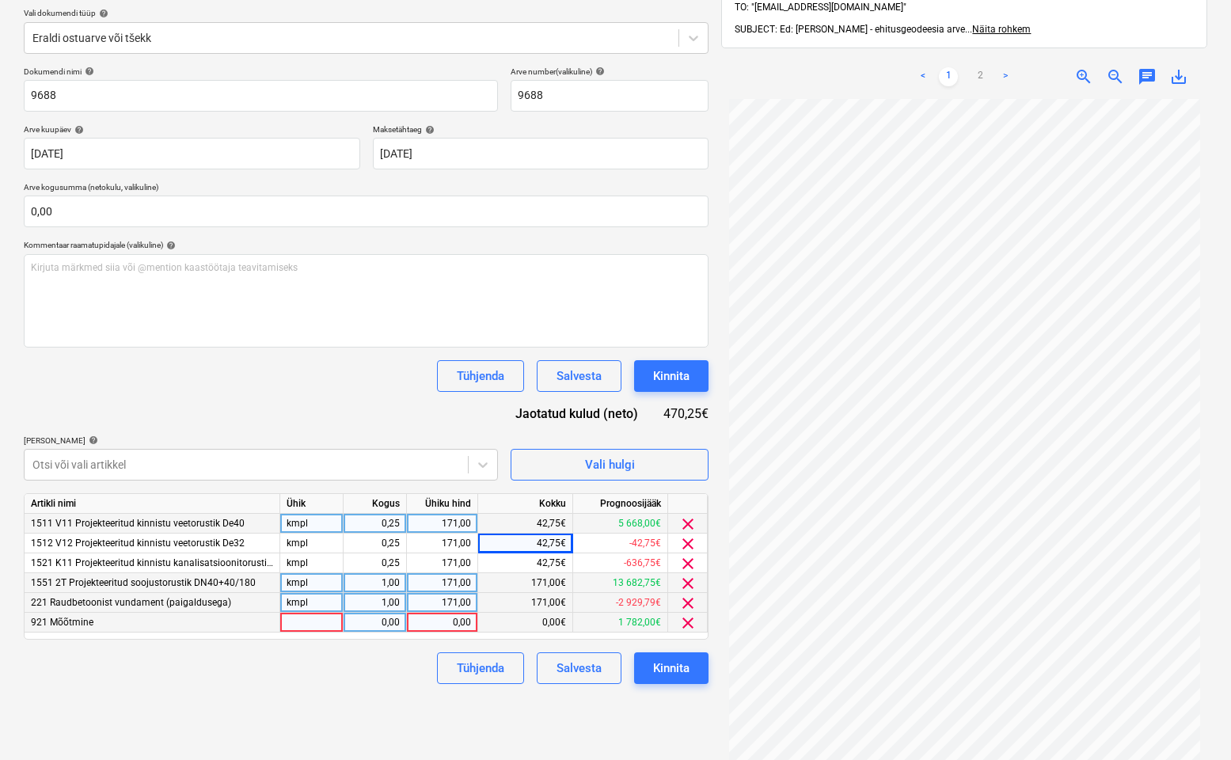
click at [310, 618] on div at bounding box center [311, 623] width 63 height 20
type input "kmpl"
click at [413, 622] on div "0,00" at bounding box center [442, 623] width 58 height 20
click at [389, 626] on div "0,00" at bounding box center [375, 623] width 50 height 20
type input "1"
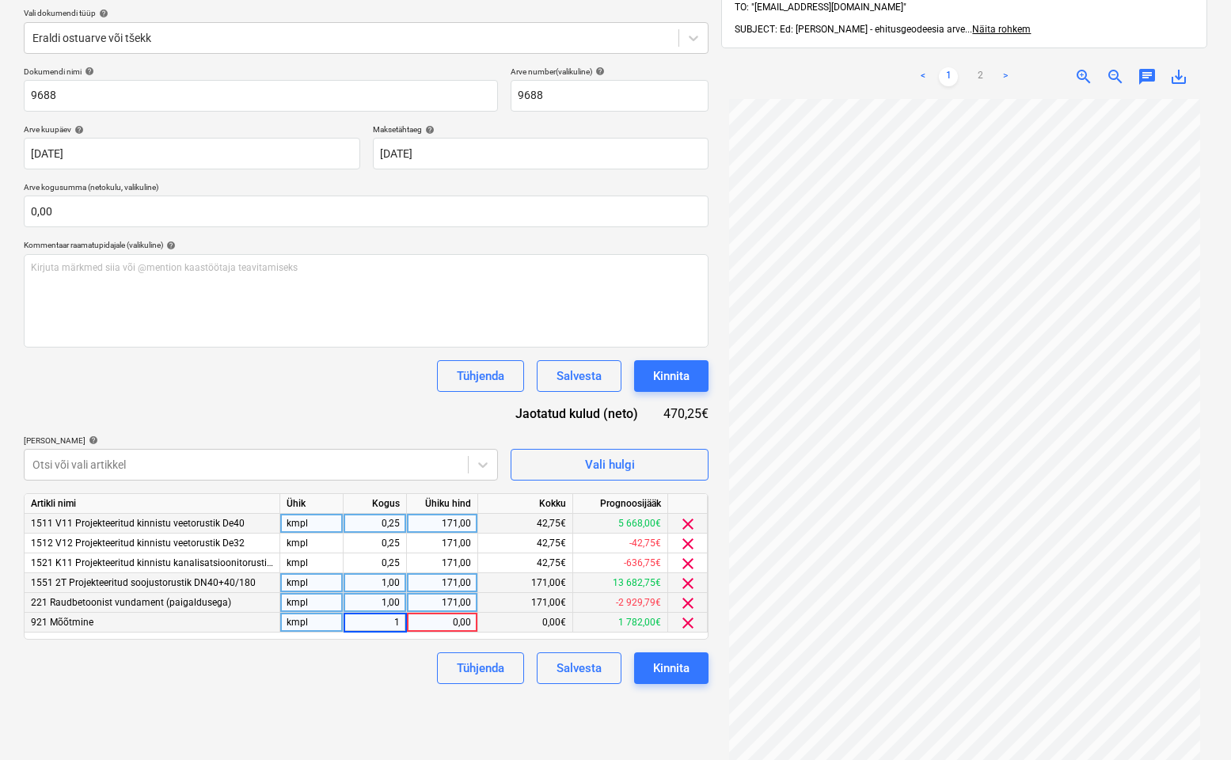
click at [456, 619] on div "0,00" at bounding box center [442, 623] width 58 height 20
type input "171"
click at [308, 703] on div "Failide konteerimine Vali ettevõte [PERSON_NAME] OÜ [PERSON_NAME] uus ettevõte …" at bounding box center [366, 360] width 698 height 922
click at [321, 666] on div "Tühjenda Salvesta Kinnita" at bounding box center [366, 668] width 685 height 32
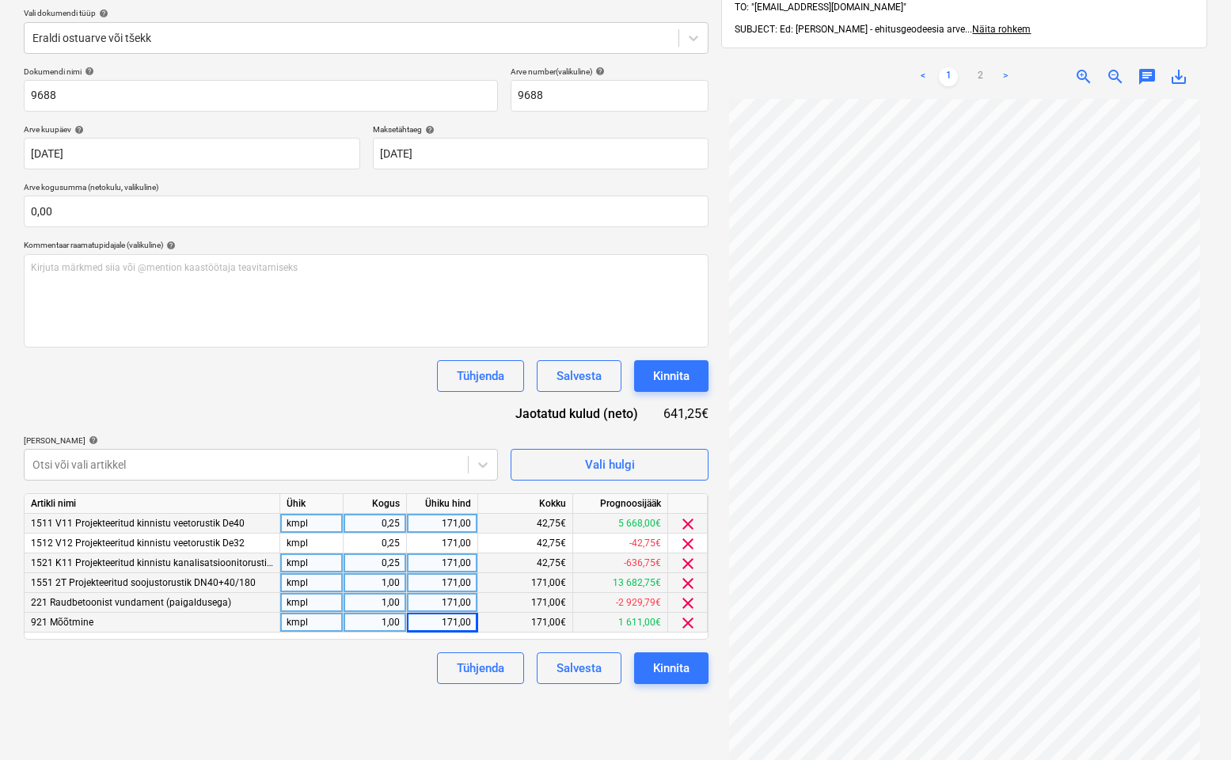
click at [384, 565] on div "0,25" at bounding box center [375, 564] width 50 height 20
click at [399, 561] on input "0,25" at bounding box center [375, 563] width 63 height 19
type input "0,33"
click at [382, 540] on div "0,25" at bounding box center [375, 544] width 50 height 20
click at [398, 540] on input "0,25" at bounding box center [375, 543] width 63 height 19
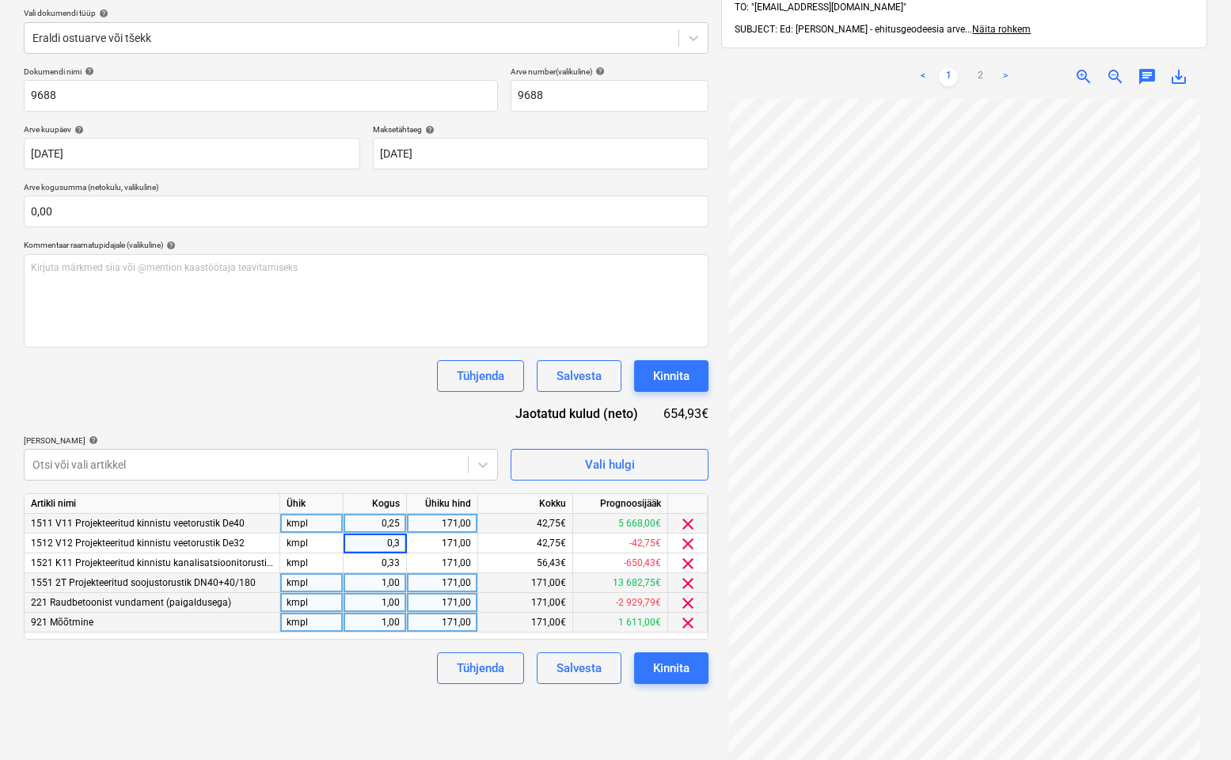
type input "0,33"
click at [384, 524] on div "0,25" at bounding box center [375, 524] width 50 height 20
click at [398, 524] on input "0,25" at bounding box center [375, 523] width 63 height 19
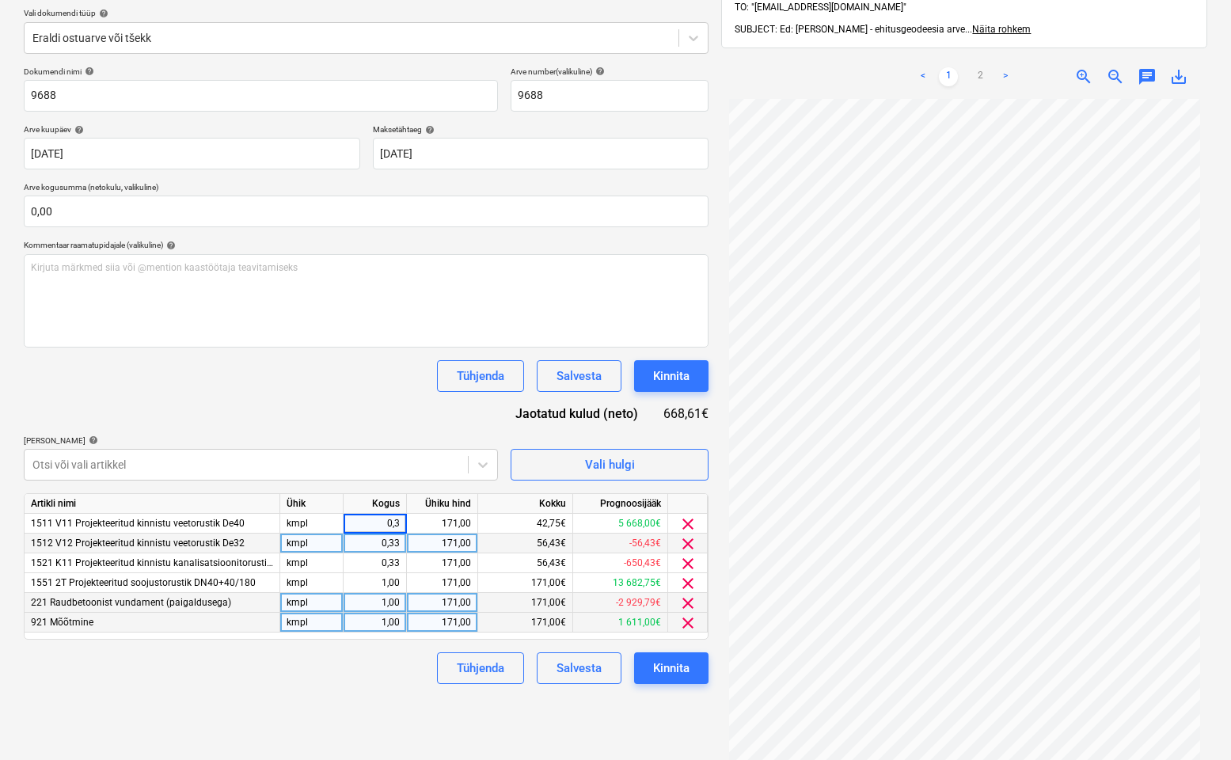
type input "0,34"
click at [334, 664] on div "Tühjenda Salvesta Kinnita" at bounding box center [366, 668] width 685 height 32
click at [287, 406] on div "Dokumendi nimi help 9688 Arve number (valikuline) help 9688 Arve kuupäev help […" at bounding box center [366, 376] width 685 height 618
click at [680, 669] on div "Kinnita" at bounding box center [671, 668] width 36 height 21
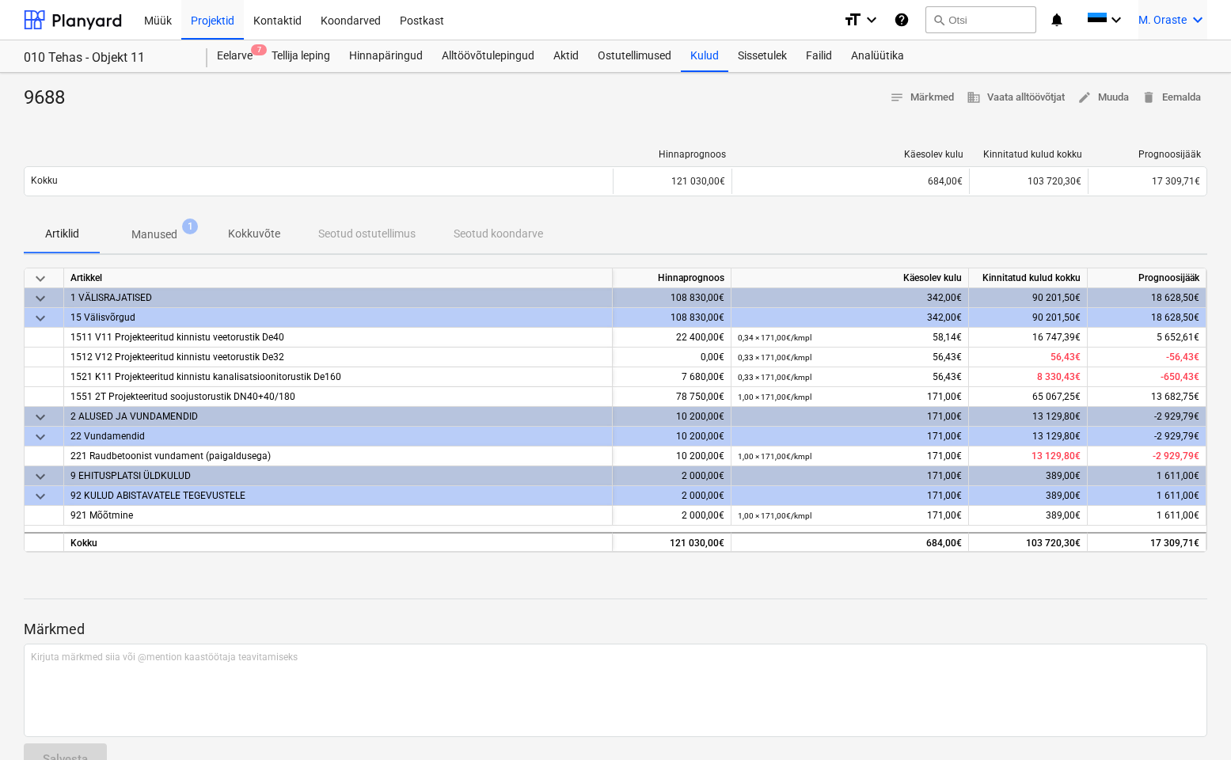
click at [957, 18] on span "M. Oraste" at bounding box center [1163, 19] width 48 height 13
click at [957, 89] on div "Logi välja" at bounding box center [1160, 86] width 95 height 25
